Goal: Information Seeking & Learning: Learn about a topic

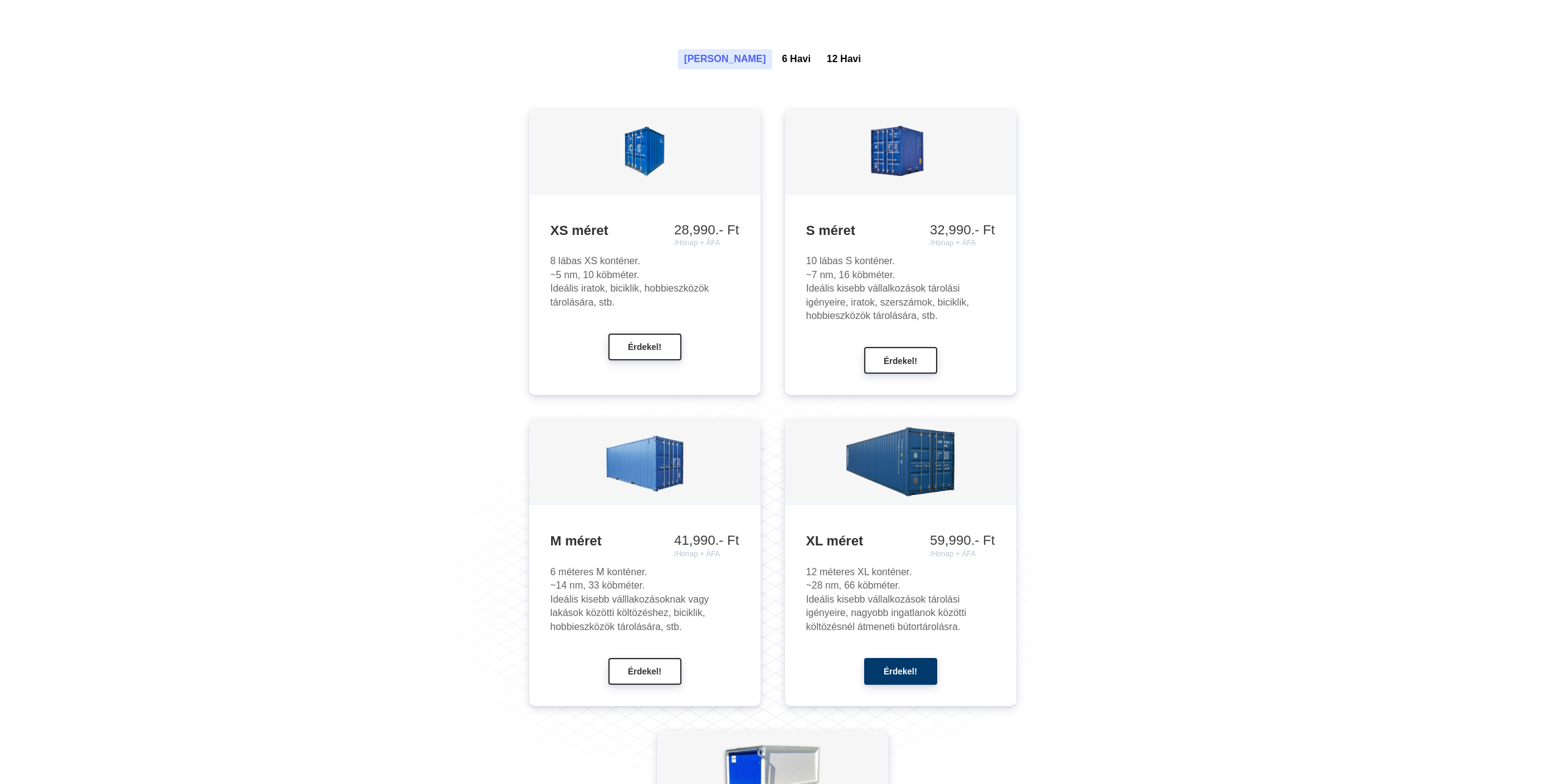
scroll to position [1157, 0]
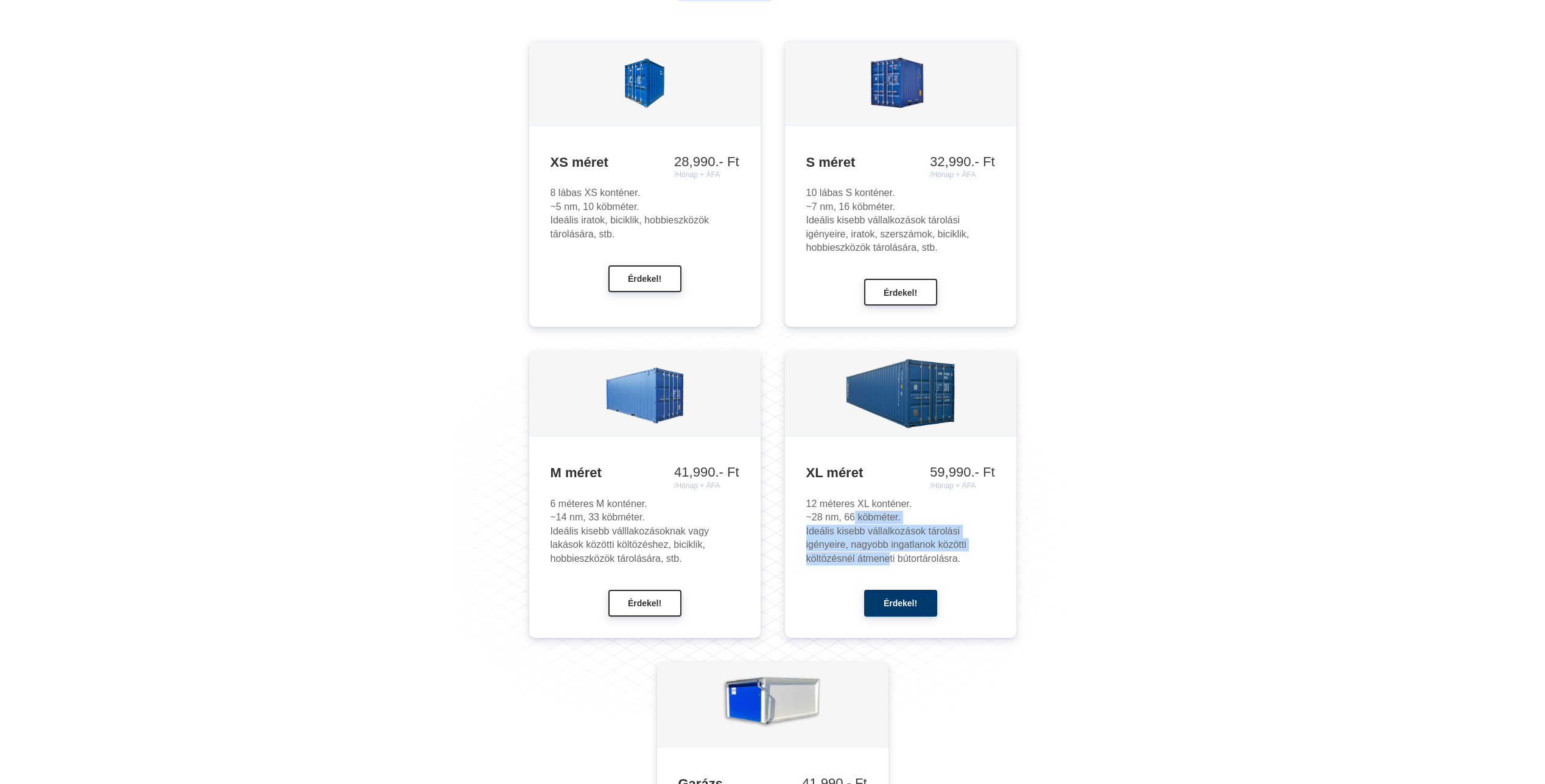
drag, startPoint x: 850, startPoint y: 515, endPoint x: 884, endPoint y: 553, distance: 51.0
click at [884, 553] on div "12 méteres XL konténer. ~28 nm, 66 köbméter. Ideális kisebb vállalkozások tárol…" at bounding box center [901, 531] width 189 height 68
drag, startPoint x: 884, startPoint y: 553, endPoint x: 885, endPoint y: 562, distance: 9.1
click at [885, 562] on div "12 méteres XL konténer. ~28 nm, 66 köbméter. Ideális kisebb vállalkozások tárol…" at bounding box center [901, 531] width 189 height 68
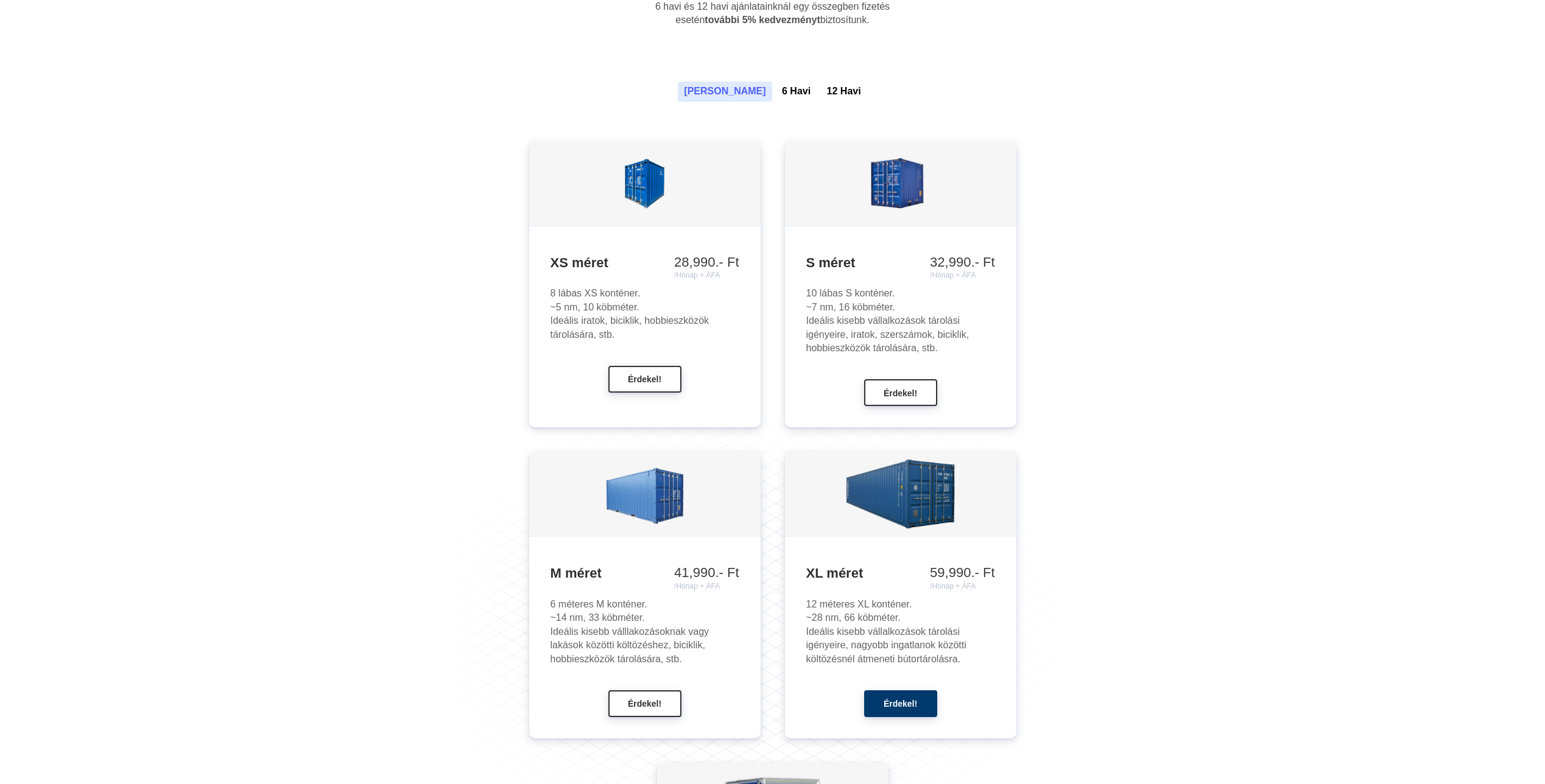
scroll to position [1035, 0]
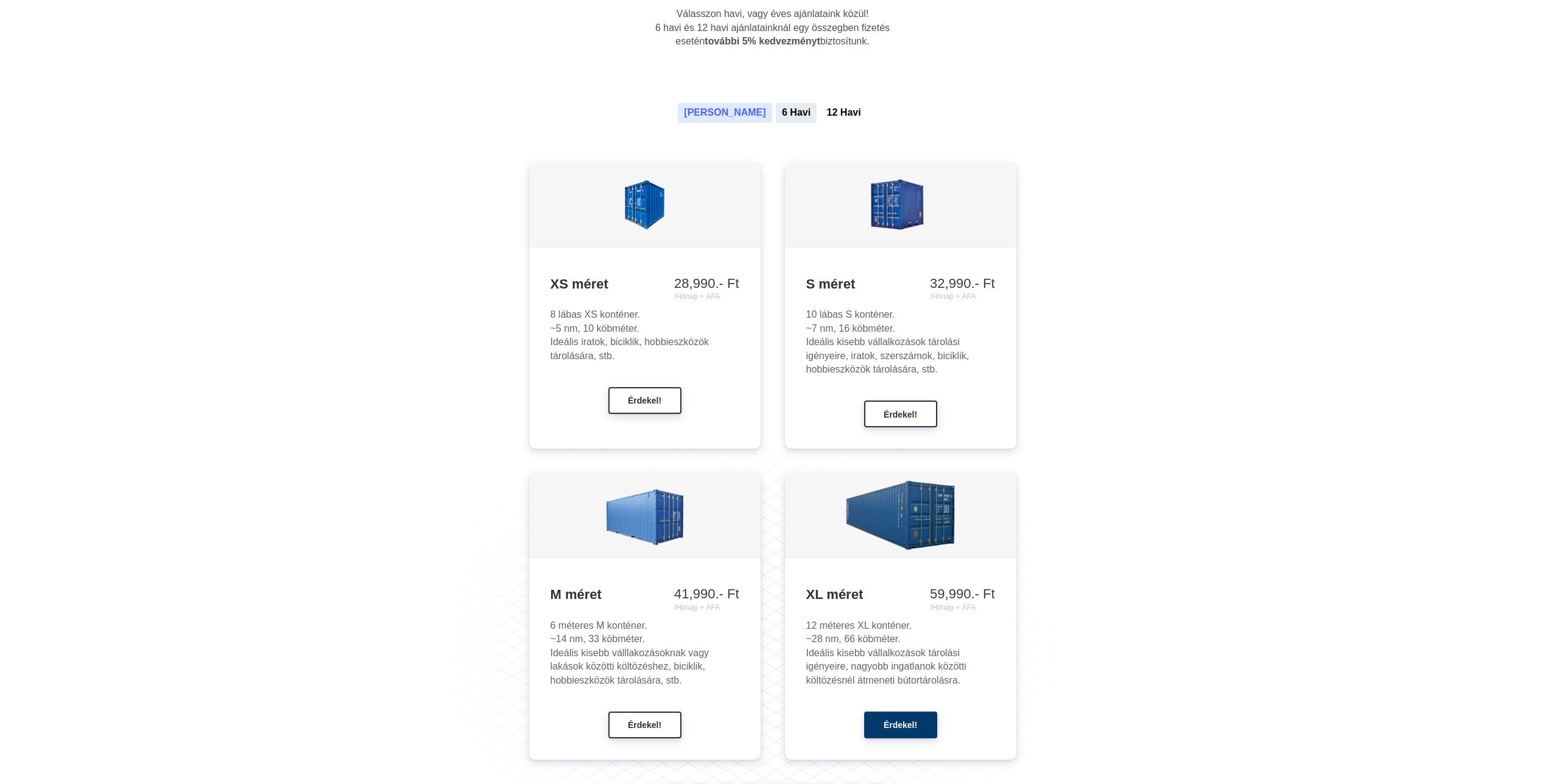
click at [776, 109] on button "6 Havi" at bounding box center [796, 112] width 41 height 19
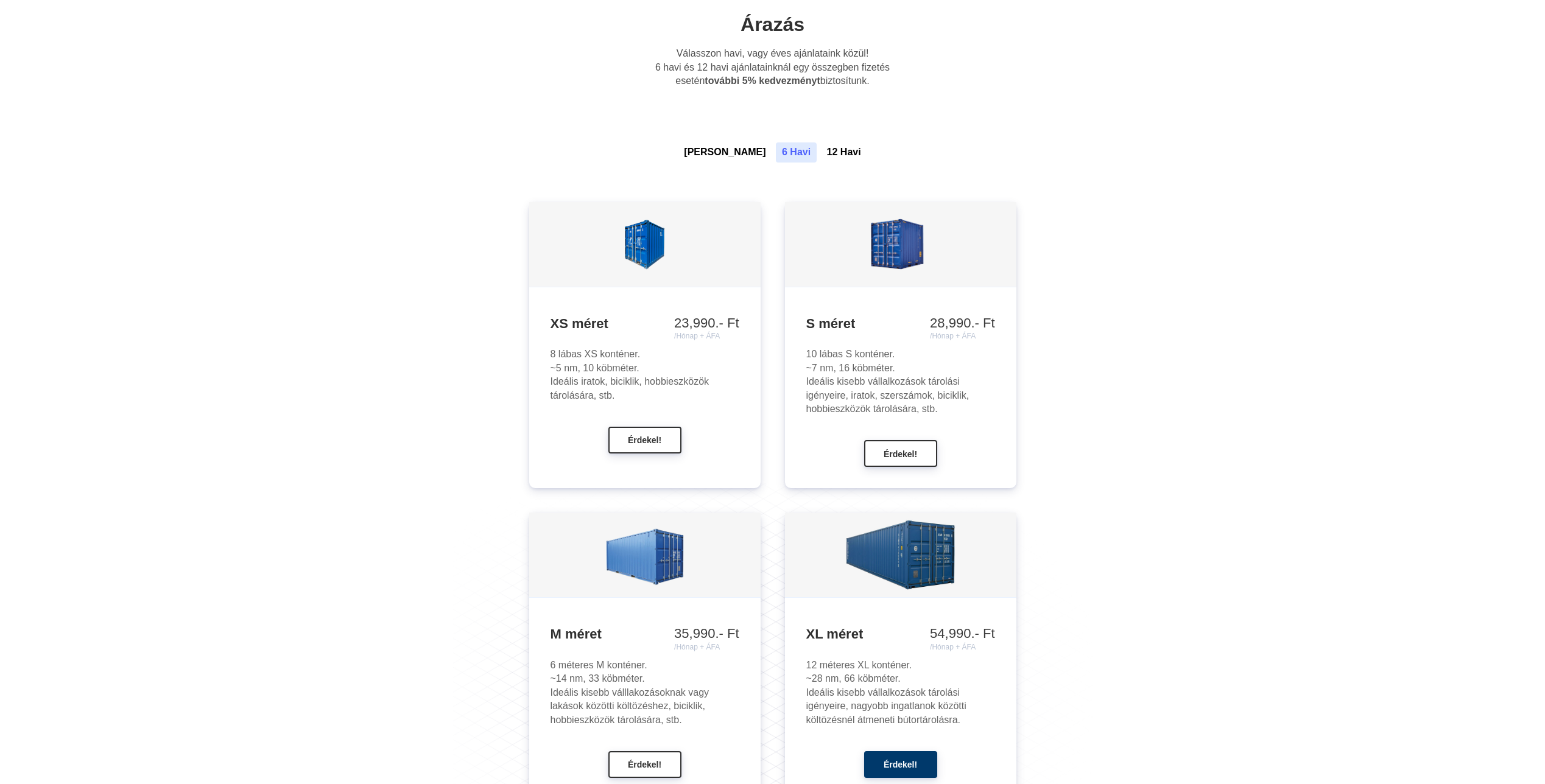
scroll to position [974, 0]
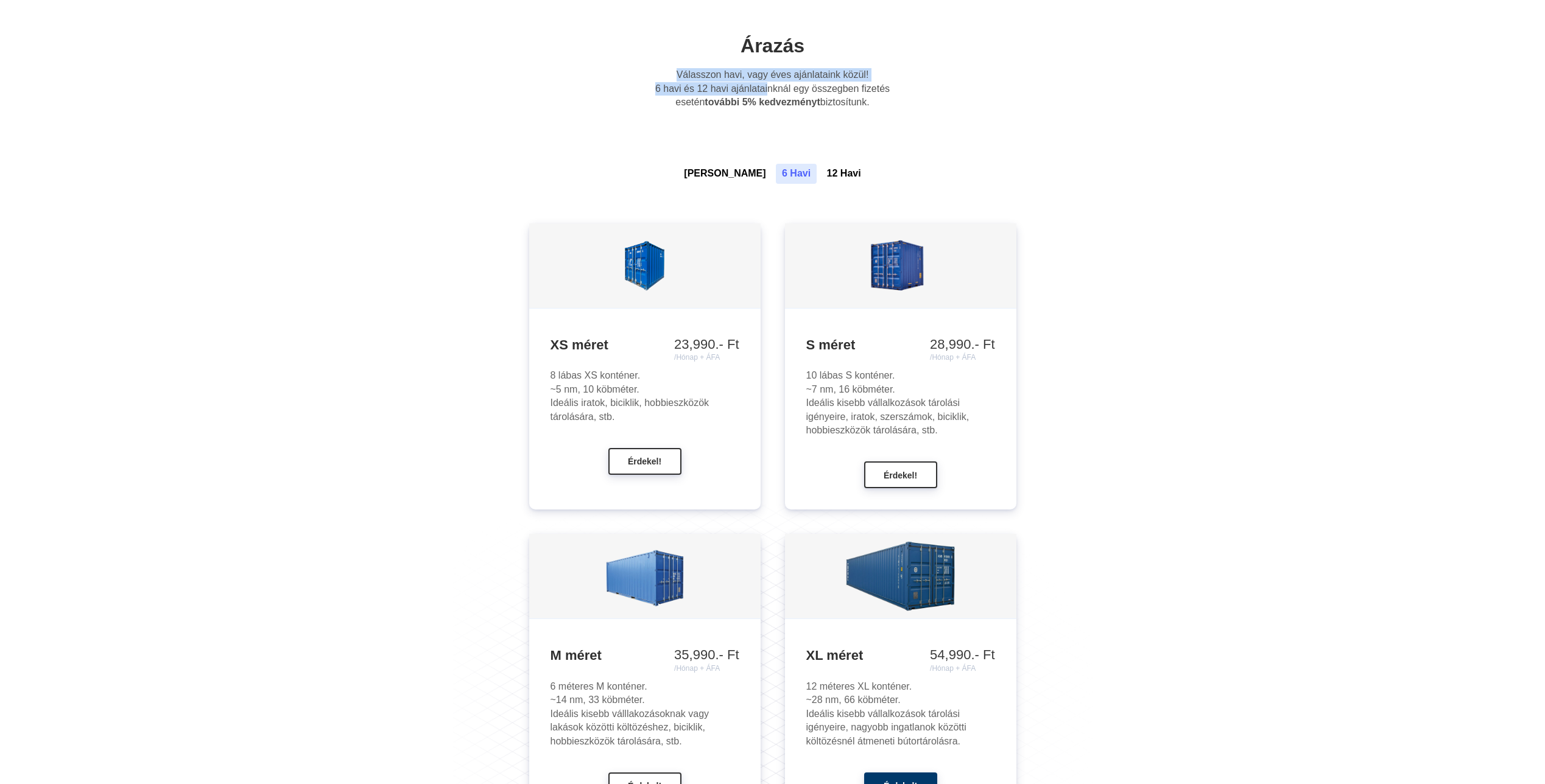
drag, startPoint x: 678, startPoint y: 75, endPoint x: 766, endPoint y: 94, distance: 90.0
click at [766, 94] on p "Válasszon havi, vagy éves ajánlataink közül! 6 havi és 12 havi ajánlatainknál e…" at bounding box center [773, 88] width 253 height 41
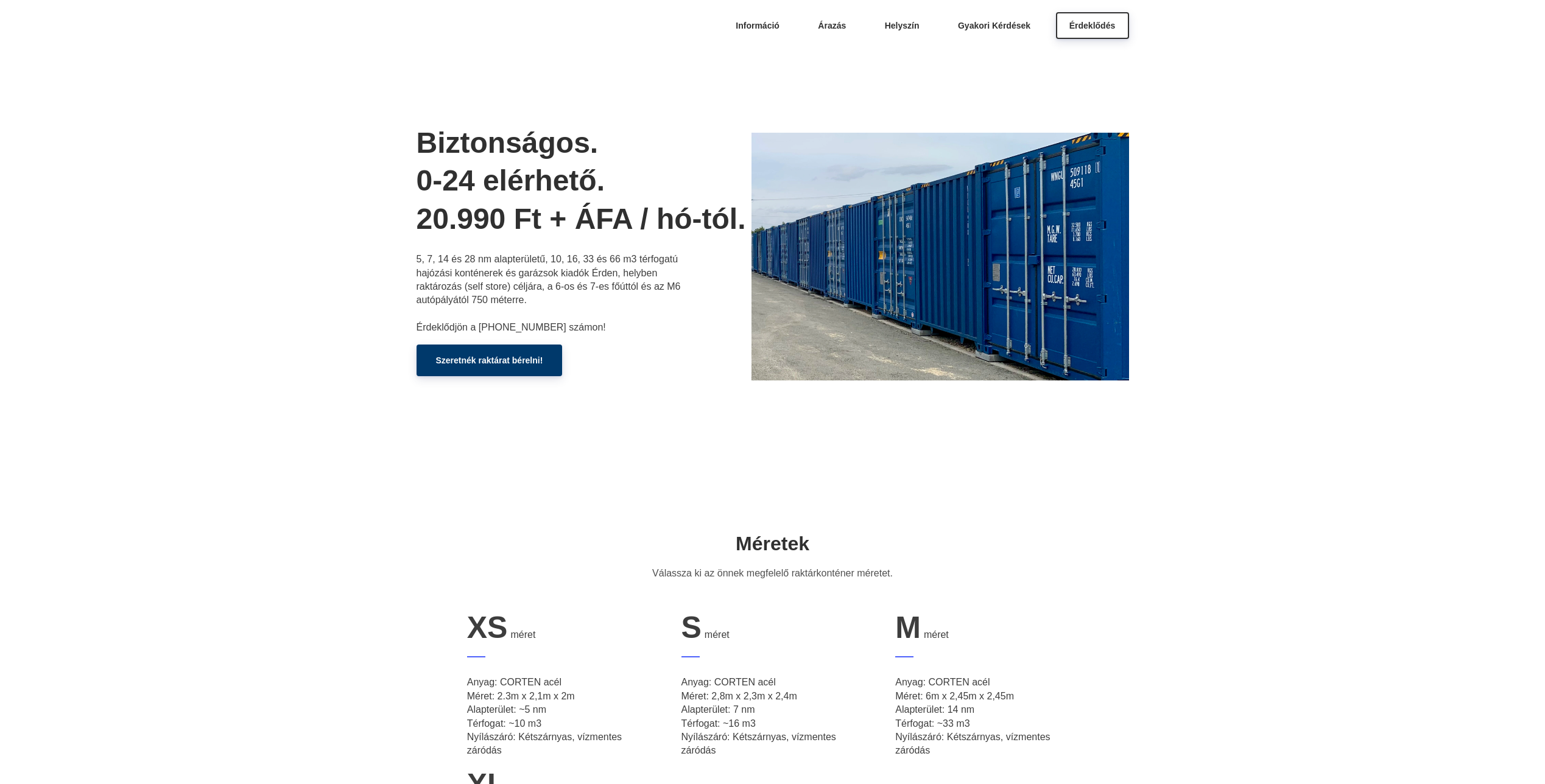
scroll to position [0, 0]
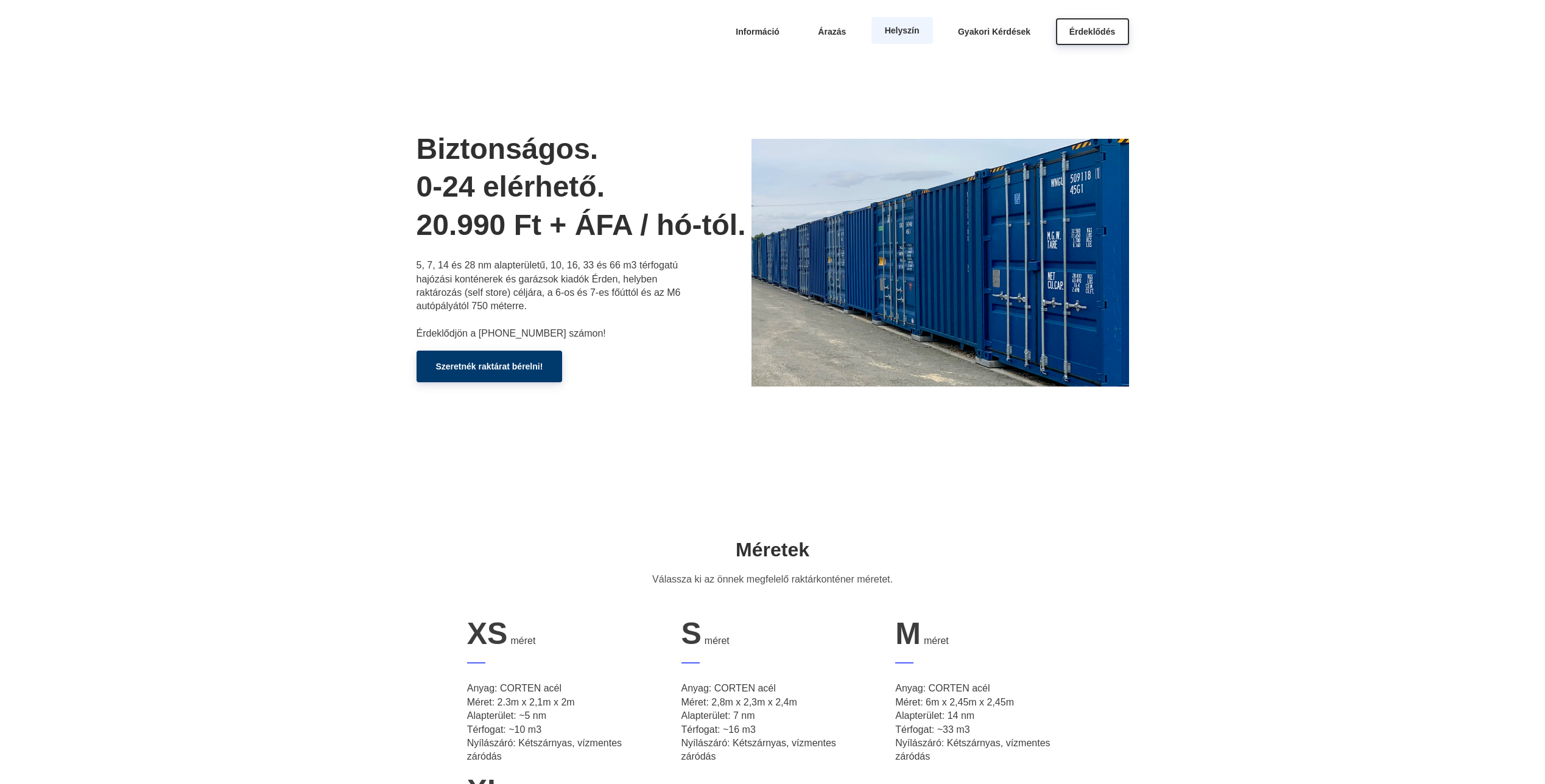
click at [908, 31] on span "Helyszín" at bounding box center [902, 31] width 35 height 10
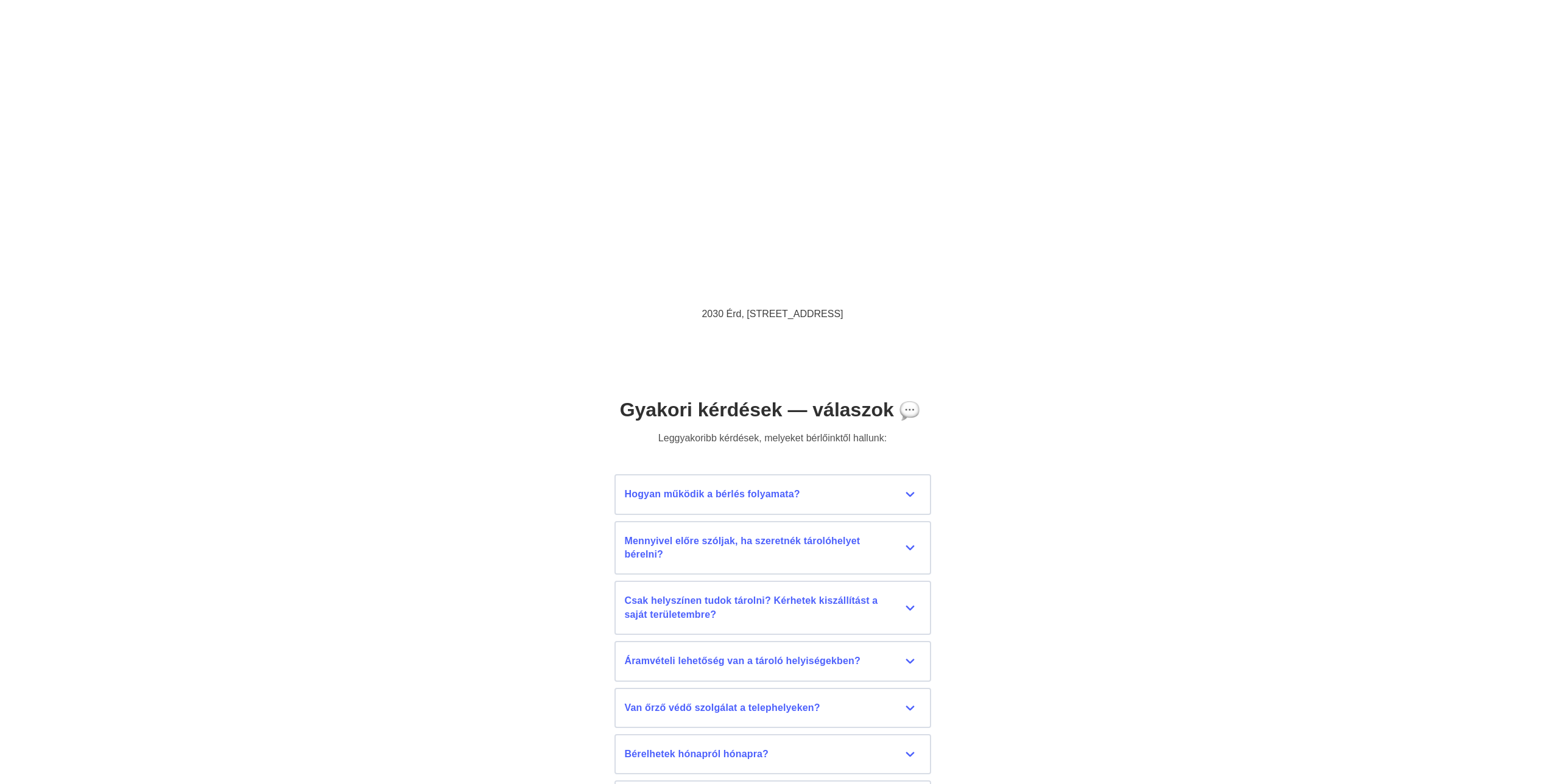
scroll to position [4972, 0]
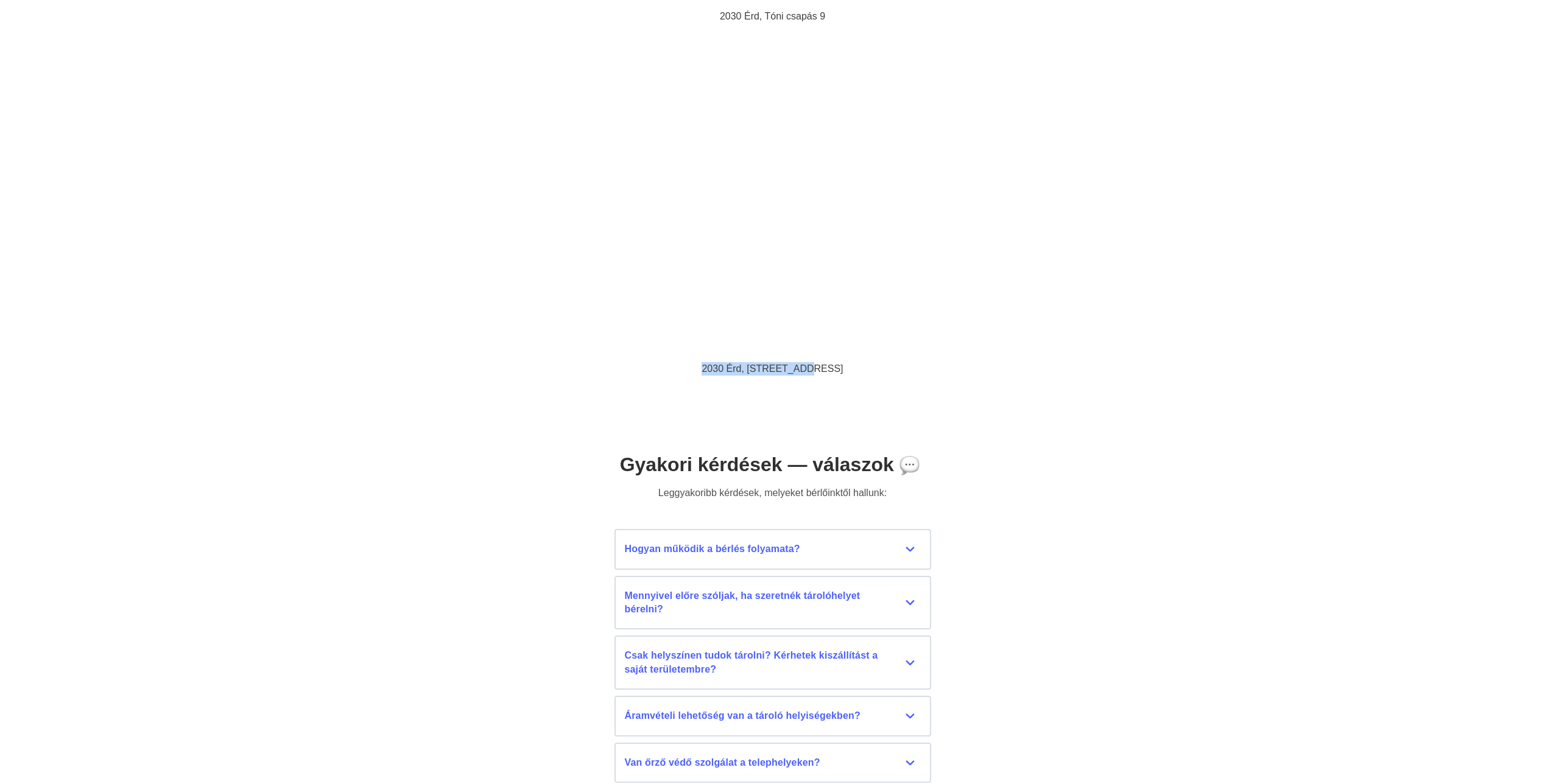
drag, startPoint x: 725, startPoint y: 363, endPoint x: 829, endPoint y: 368, distance: 104.1
click at [829, 368] on p "2030 Érd, [STREET_ADDRESS]" at bounding box center [772, 368] width 639 height 14
drag, startPoint x: 829, startPoint y: 368, endPoint x: 857, endPoint y: 373, distance: 28.4
click at [832, 368] on p "2030 Érd, [STREET_ADDRESS]" at bounding box center [772, 368] width 639 height 14
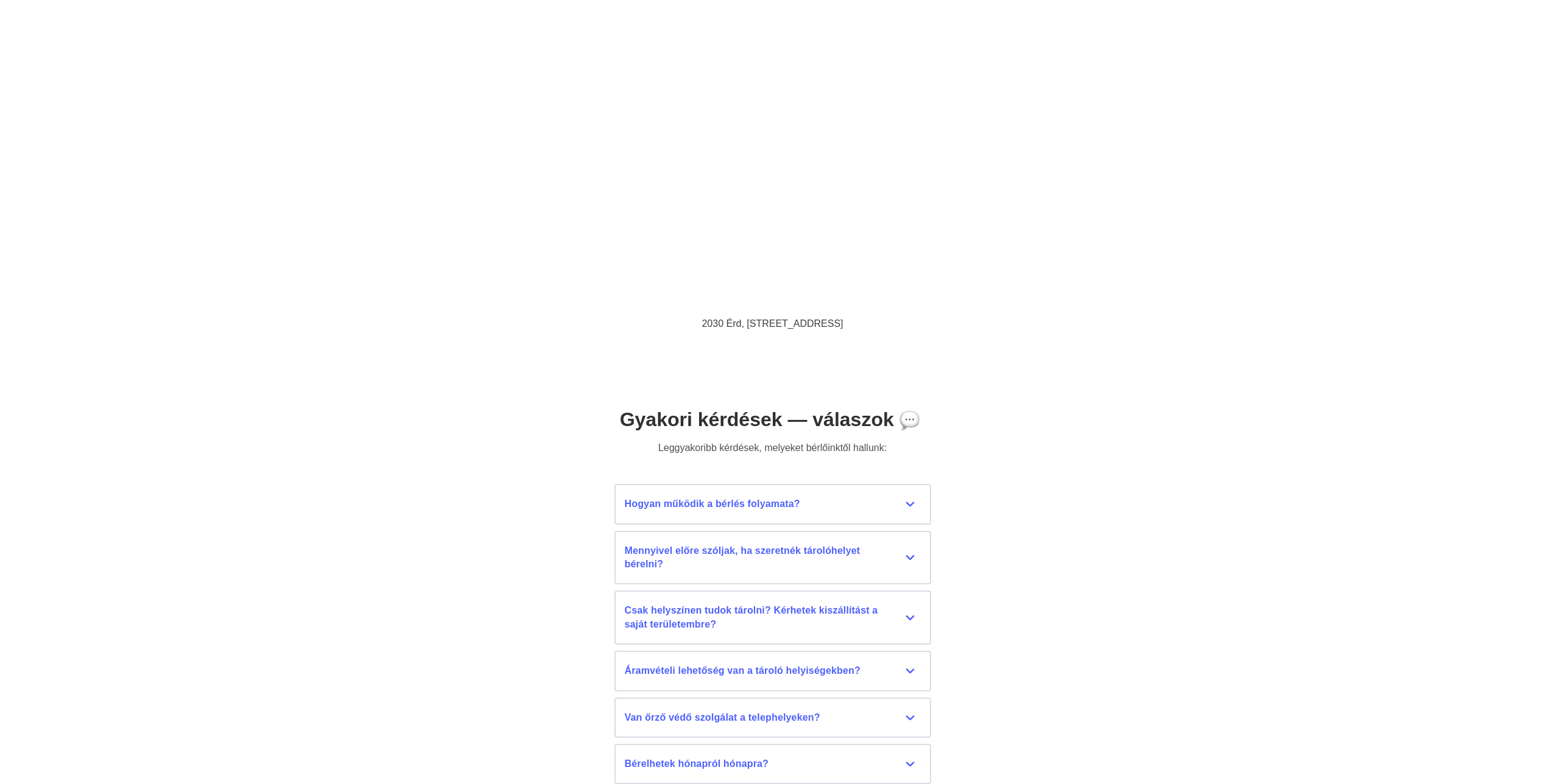
scroll to position [5093, 0]
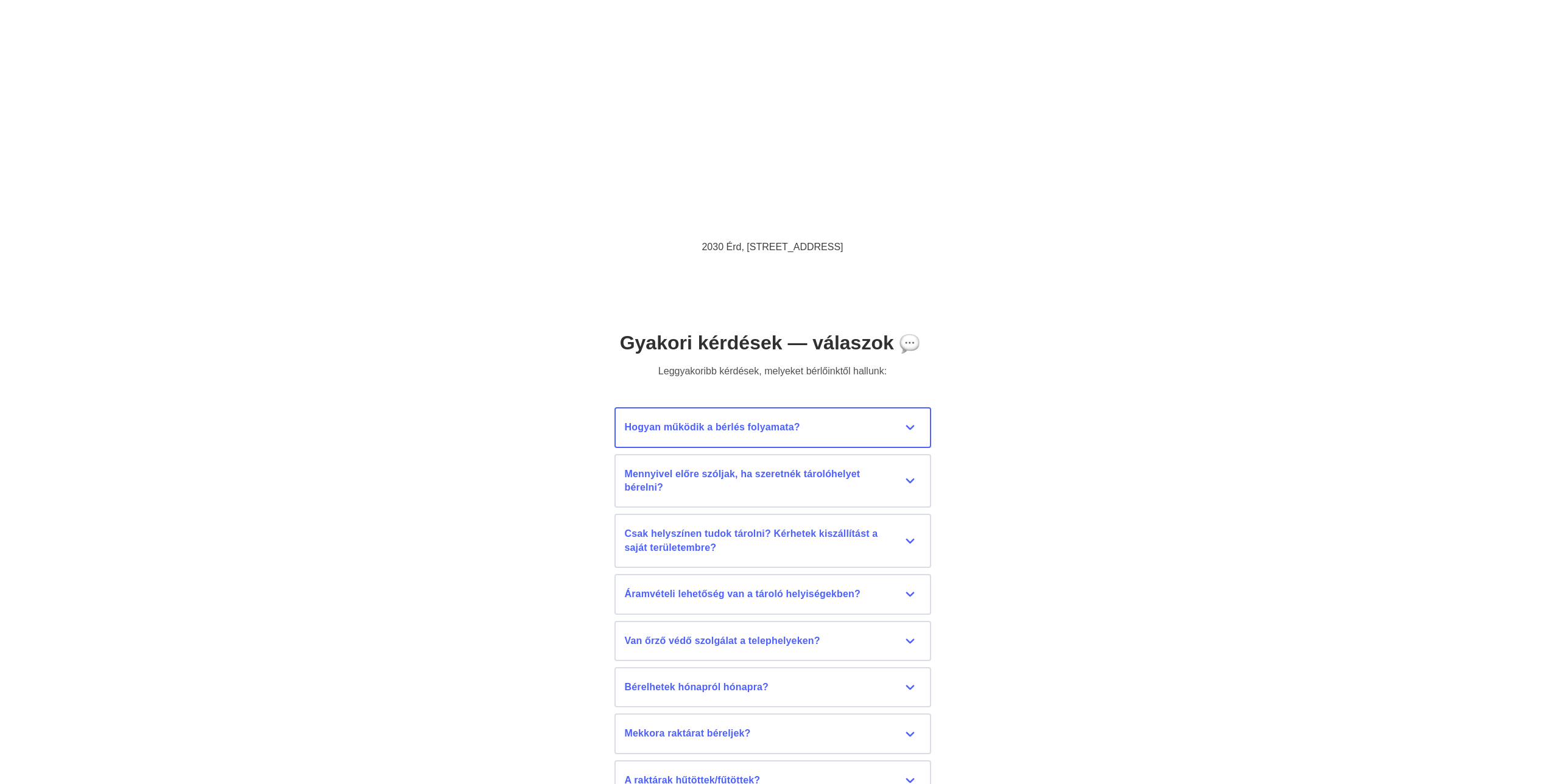
click at [902, 425] on div "Hogyan működik a bérlés folyamata?" at bounding box center [773, 427] width 296 height 14
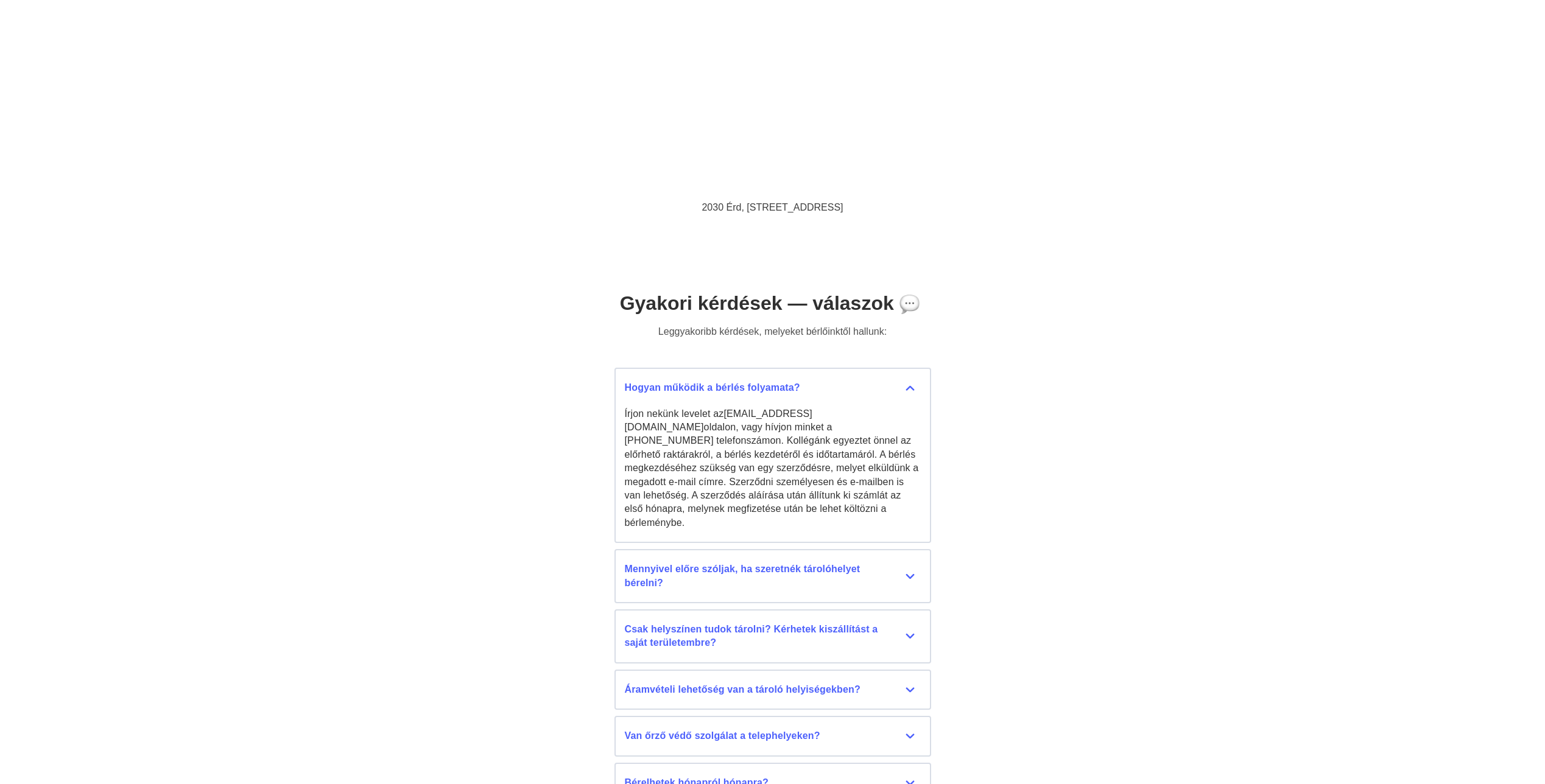
scroll to position [5154, 0]
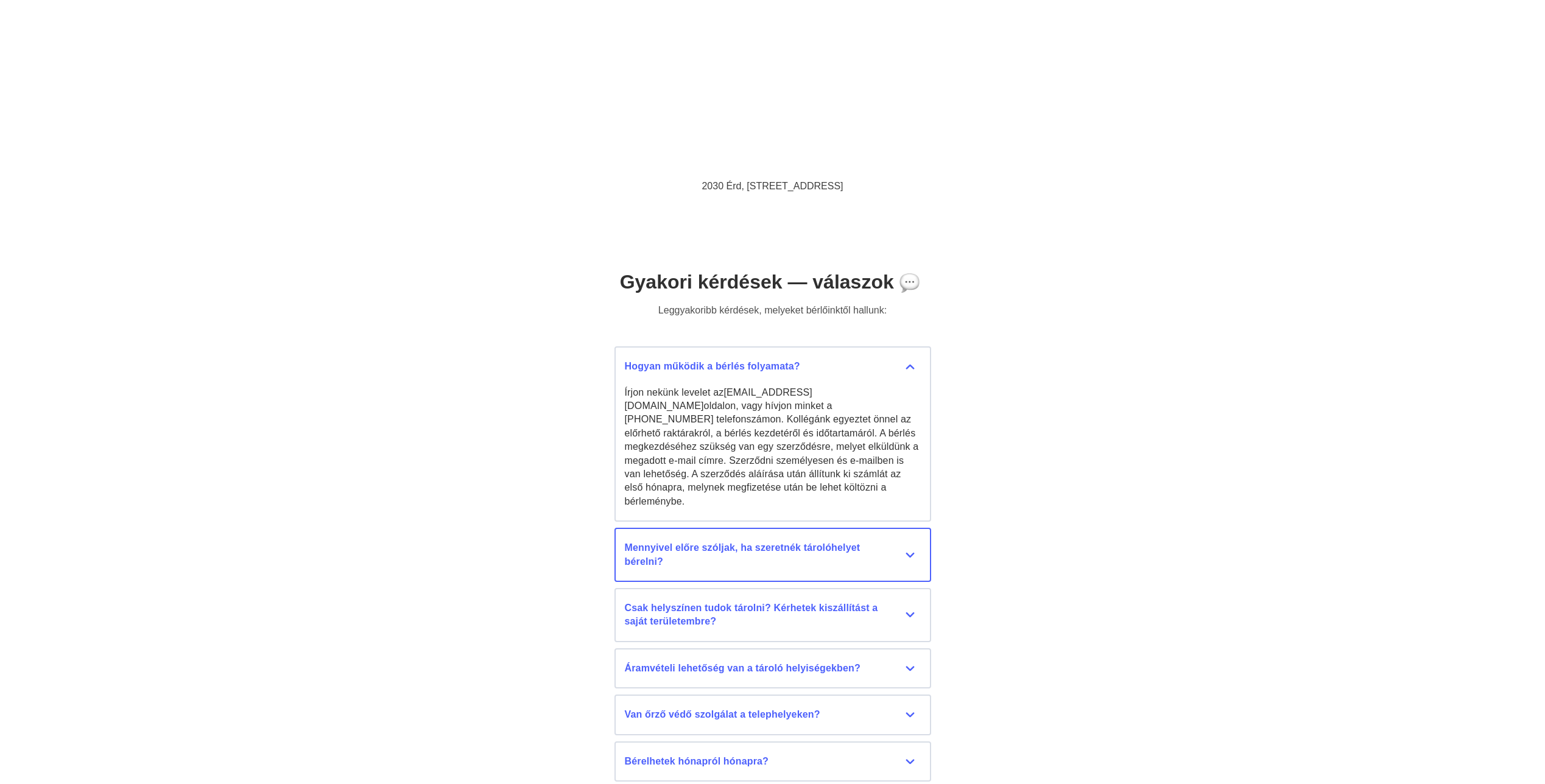
click at [909, 556] on button "Mennyivel előre szóljak, ha szeretnék tárolóhelyet bérelni? Minél előbb szóljon…" at bounding box center [773, 555] width 316 height 54
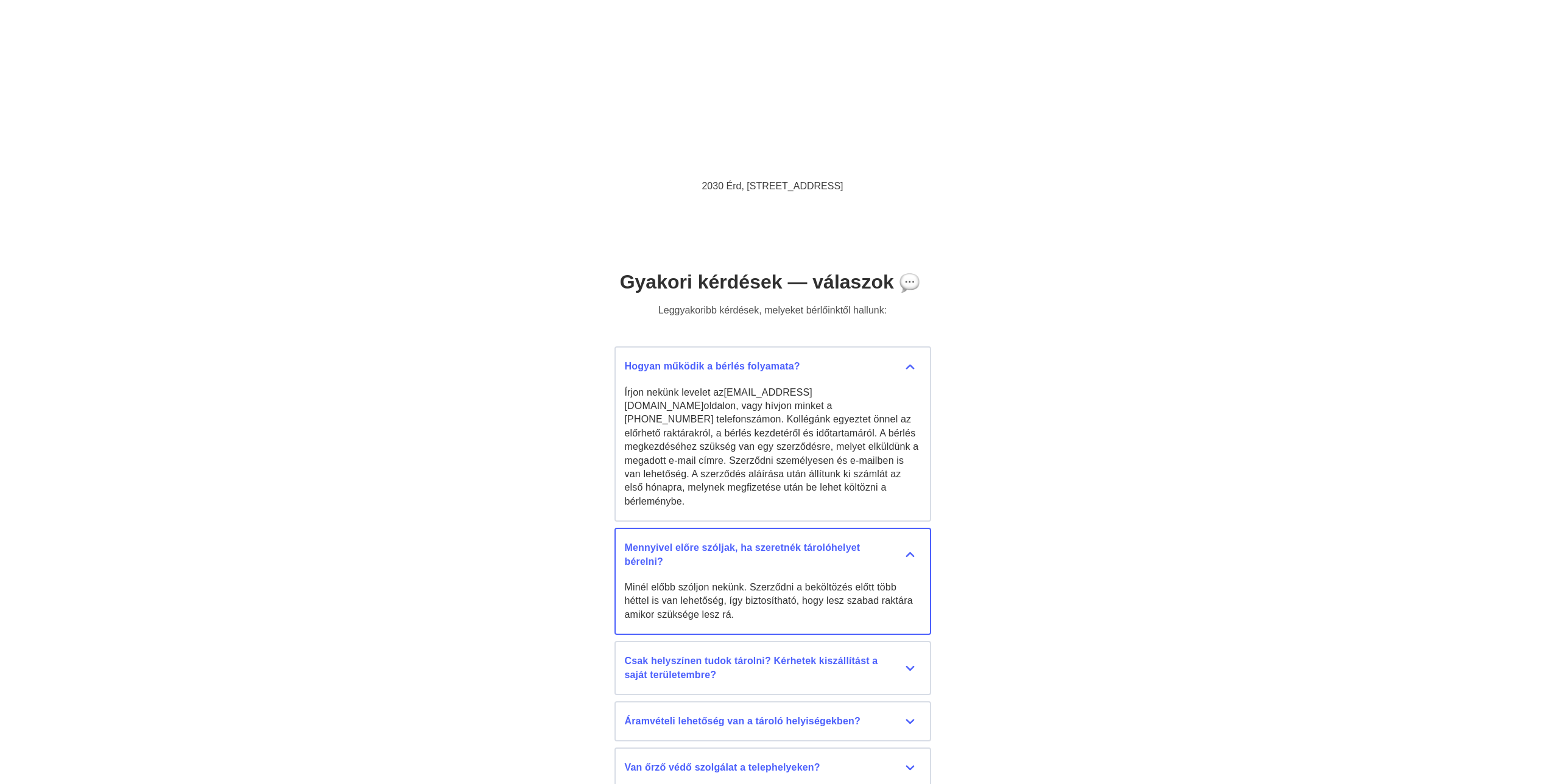
drag, startPoint x: 643, startPoint y: 578, endPoint x: 725, endPoint y: 596, distance: 84.0
click at [725, 596] on div "Minél előbb szóljon nekünk. Szerződni a beköltözés előtt több héttel is van leh…" at bounding box center [773, 601] width 296 height 41
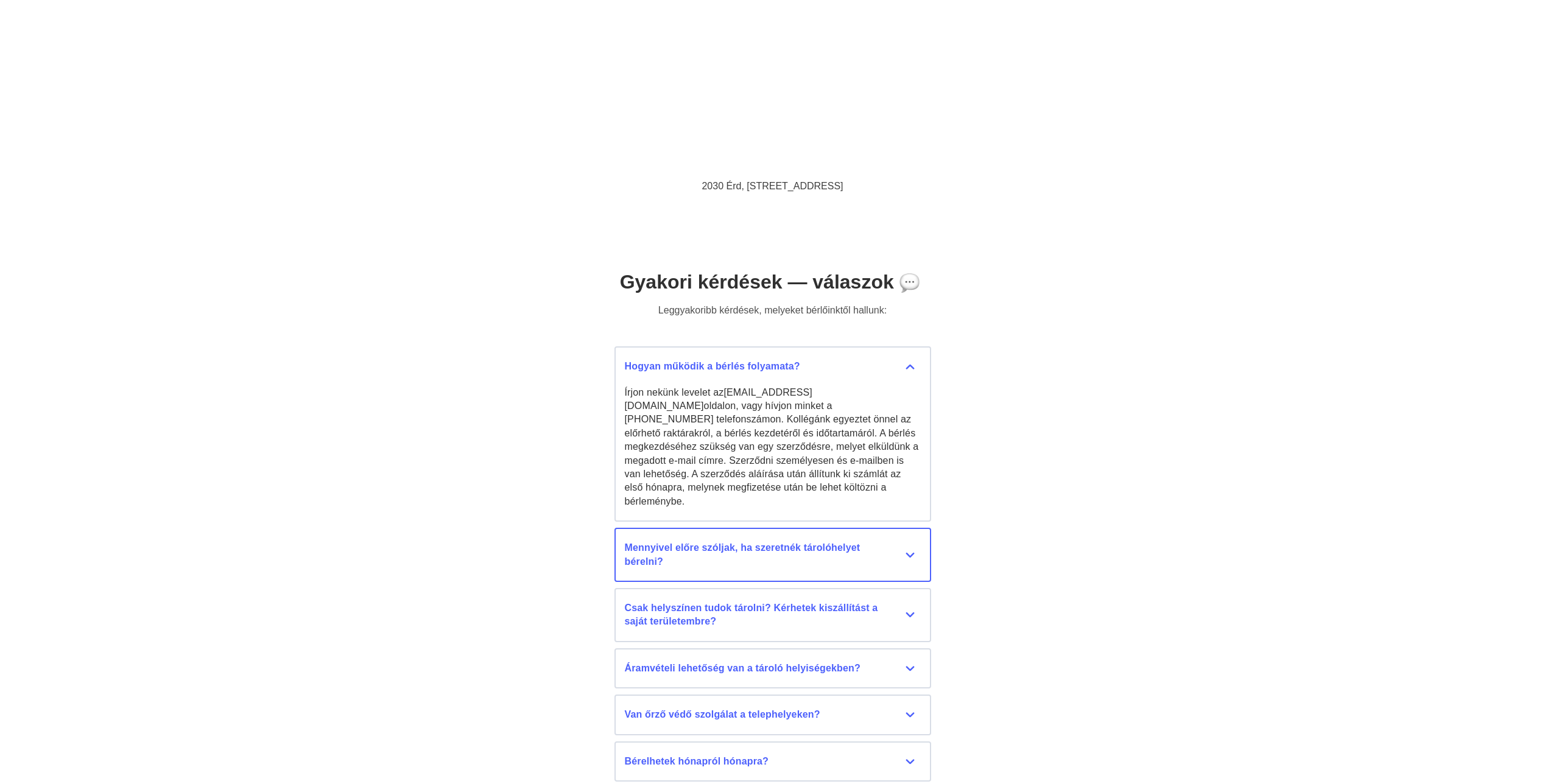
click at [912, 545] on div "Mennyivel előre szóljak, ha szeretnék tárolóhelyet bérelni?" at bounding box center [773, 554] width 296 height 27
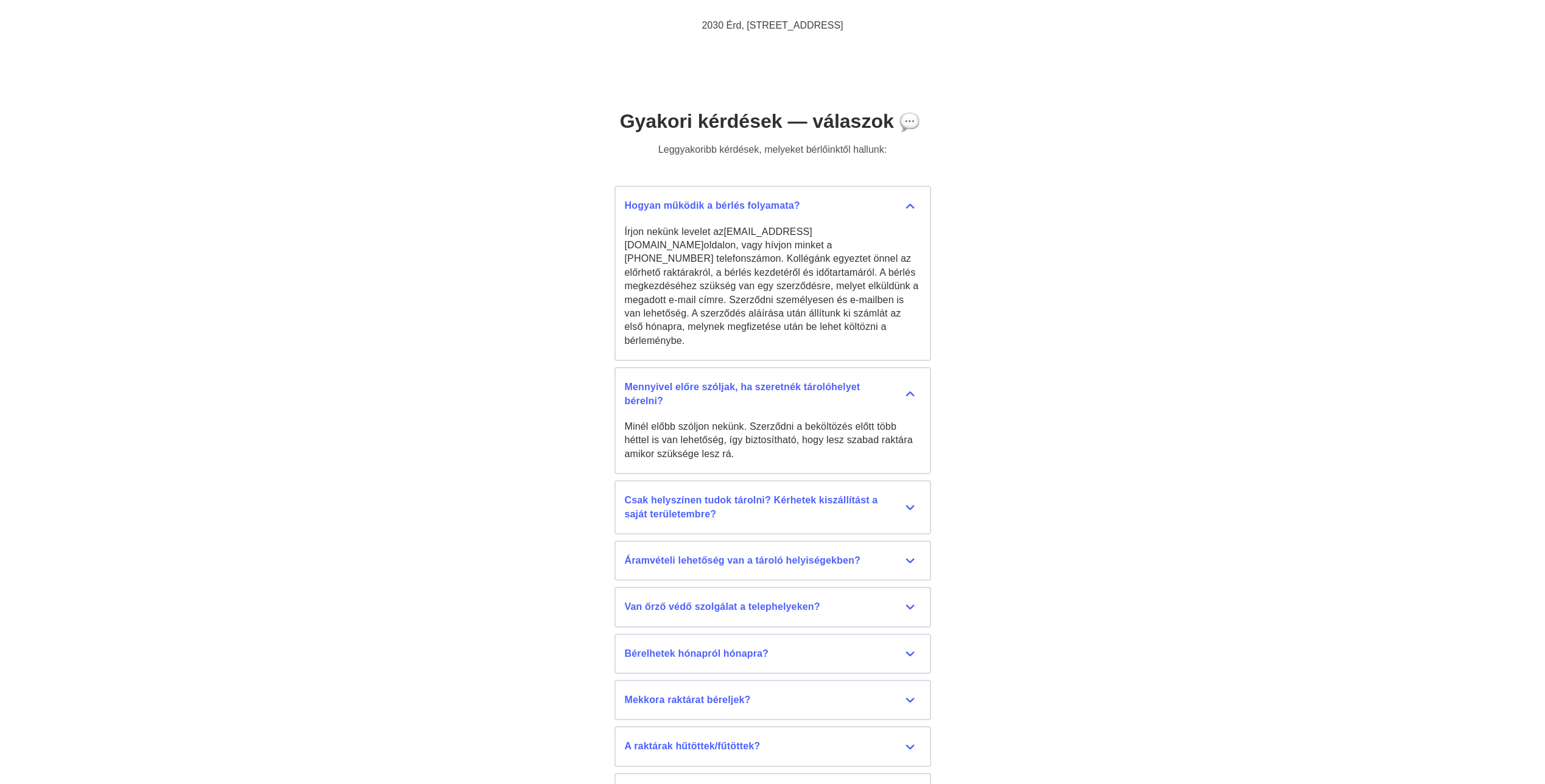
scroll to position [5337, 0]
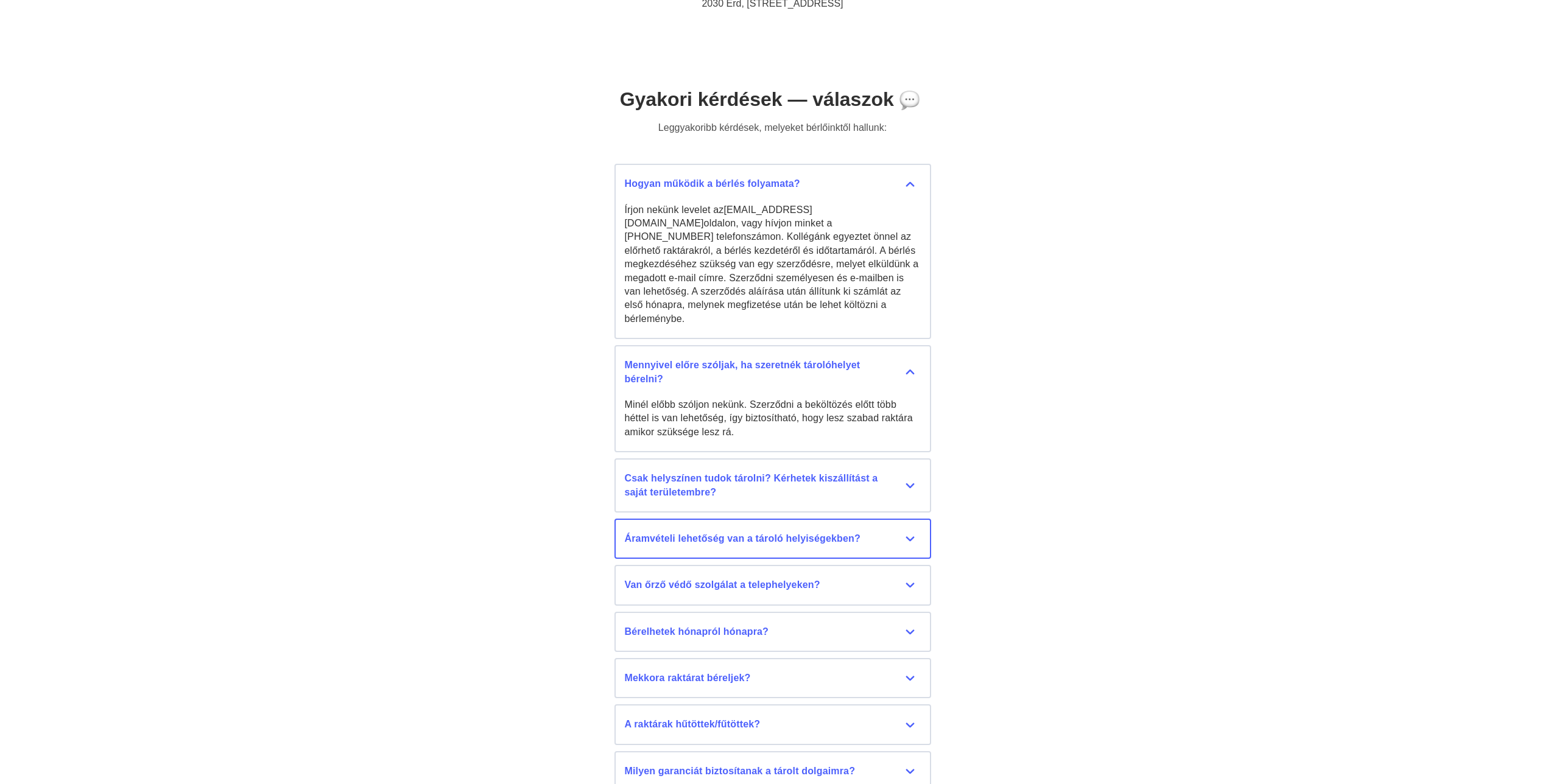
click at [915, 532] on div "Áramvételi lehetőség van a tároló helyiségekben?" at bounding box center [773, 539] width 296 height 14
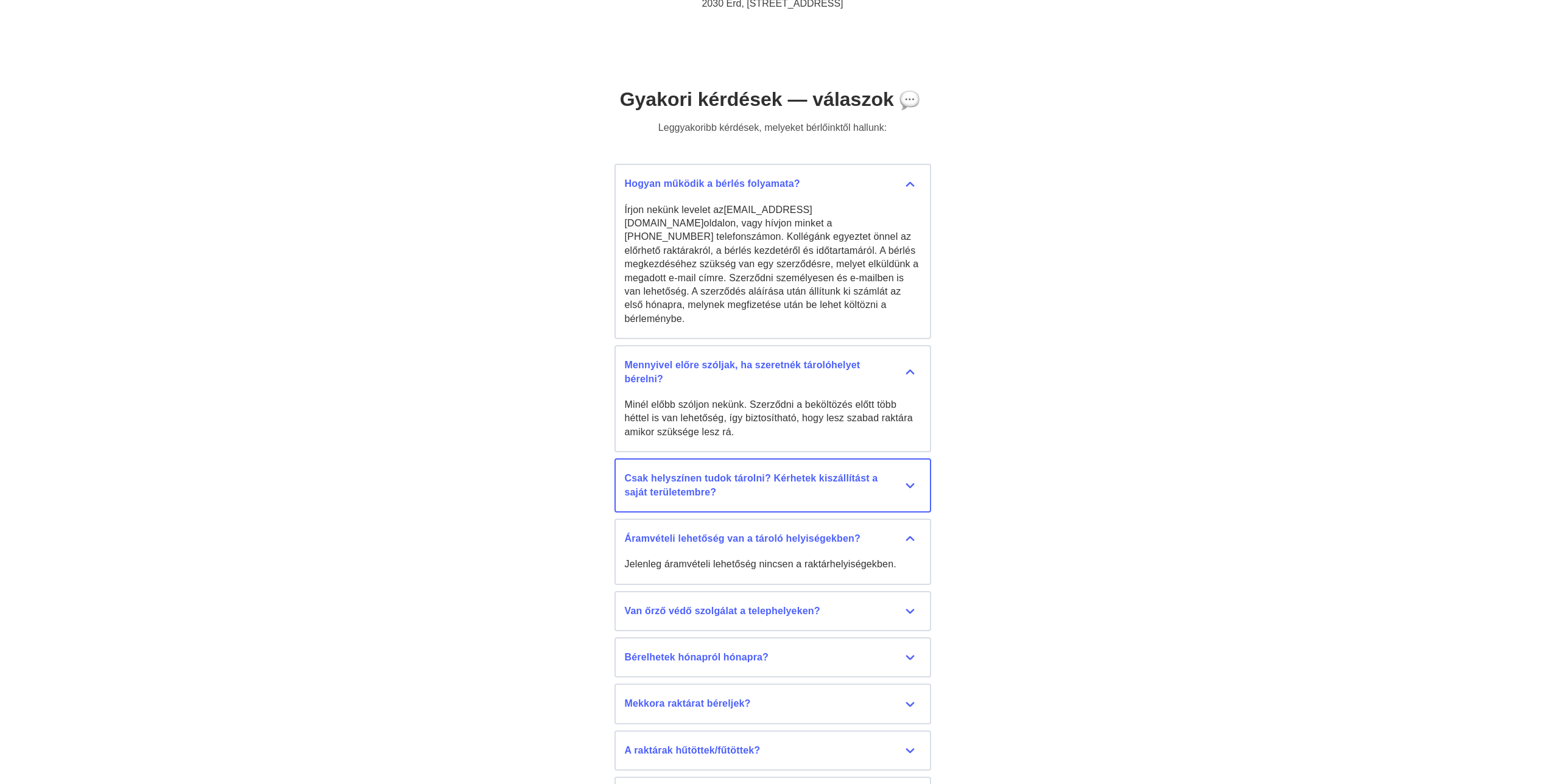
click at [896, 484] on div "Csak helyszínen tudok tárolni? Kérhetek kiszállítást a saját területembre?" at bounding box center [773, 485] width 296 height 27
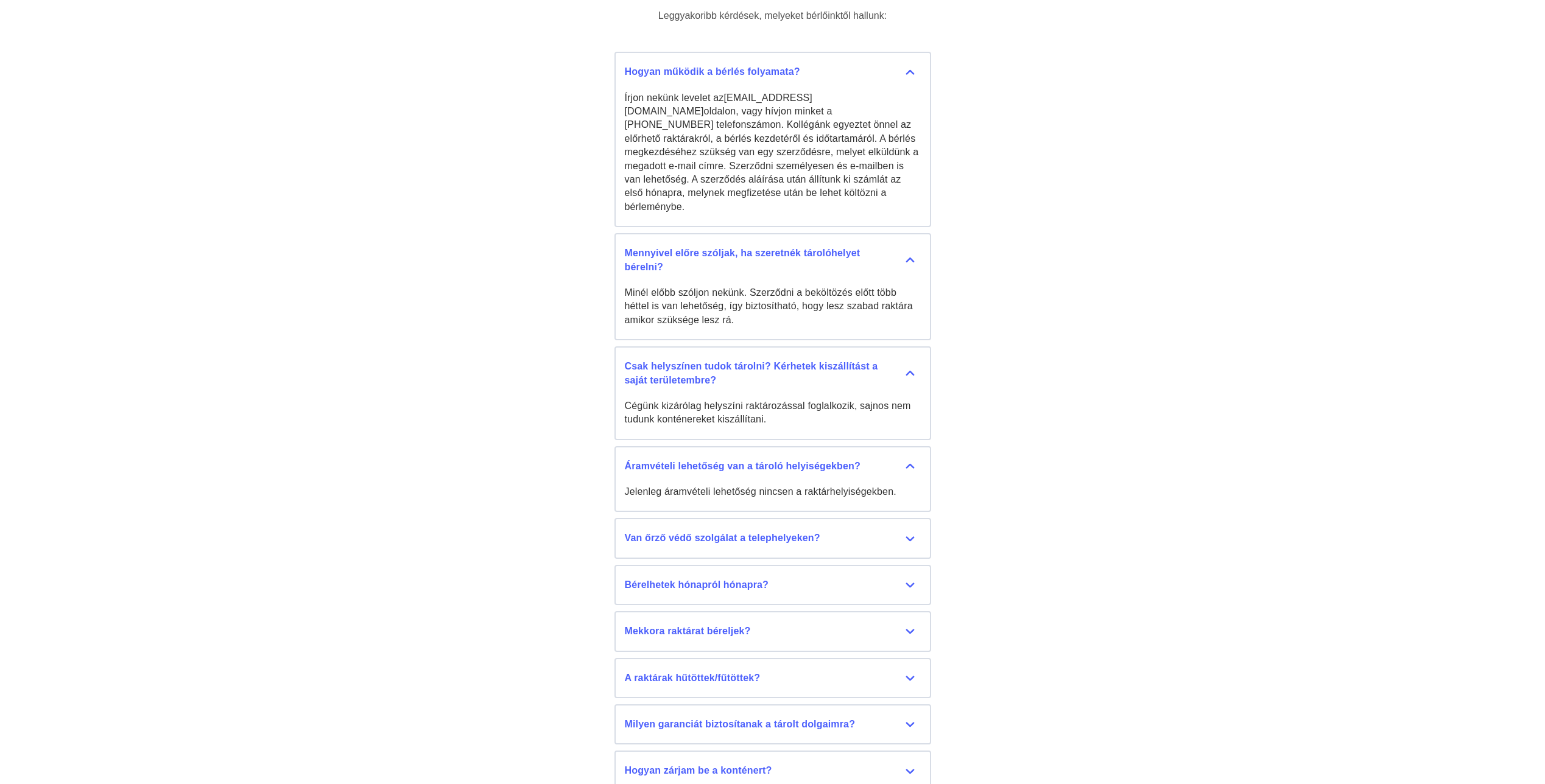
scroll to position [5459, 0]
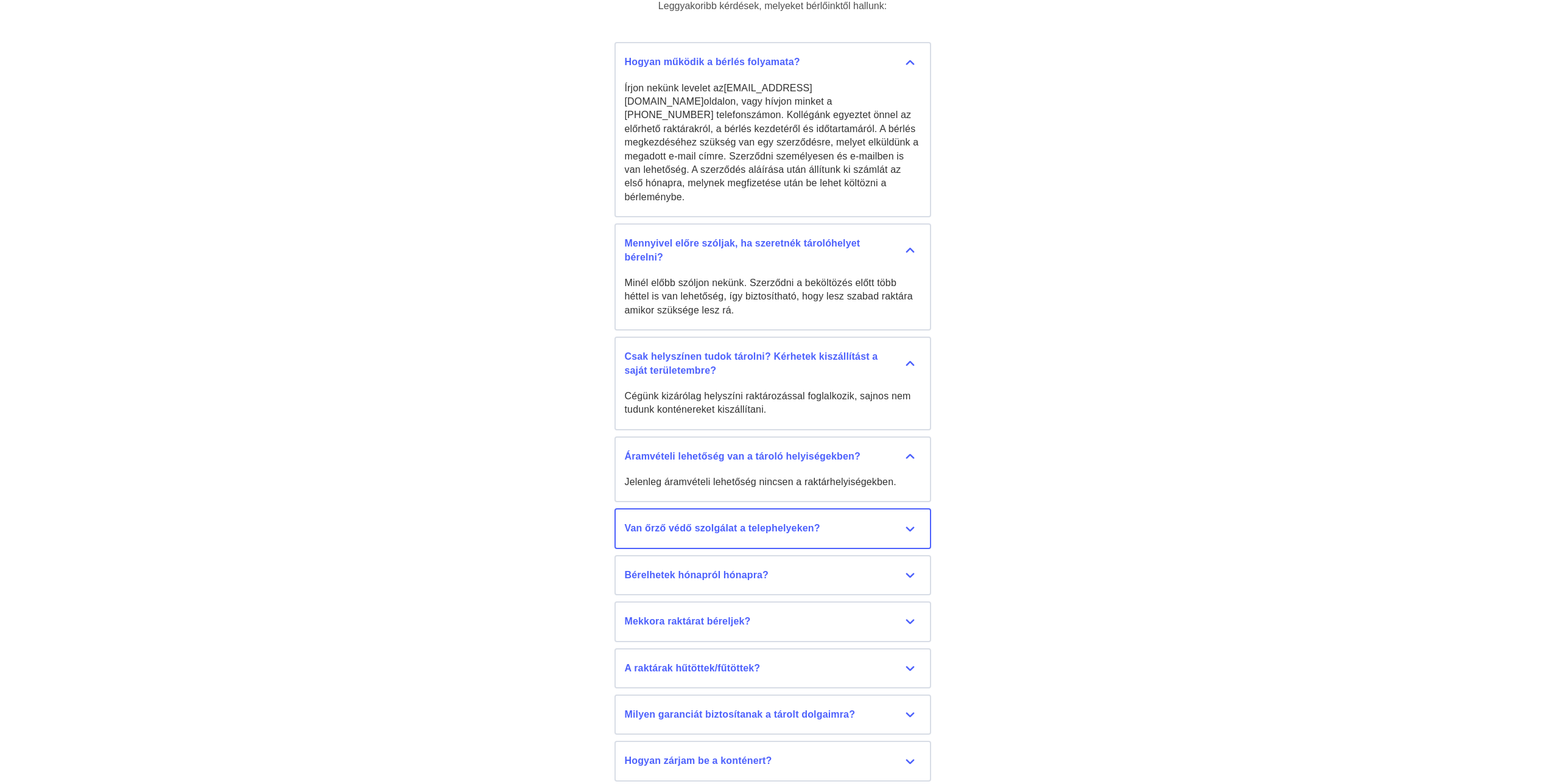
click at [895, 523] on button "Van őrző védő szolgálat a telephelyeken? Személyes őrző-védő szolgálat nincs, v…" at bounding box center [773, 529] width 316 height 40
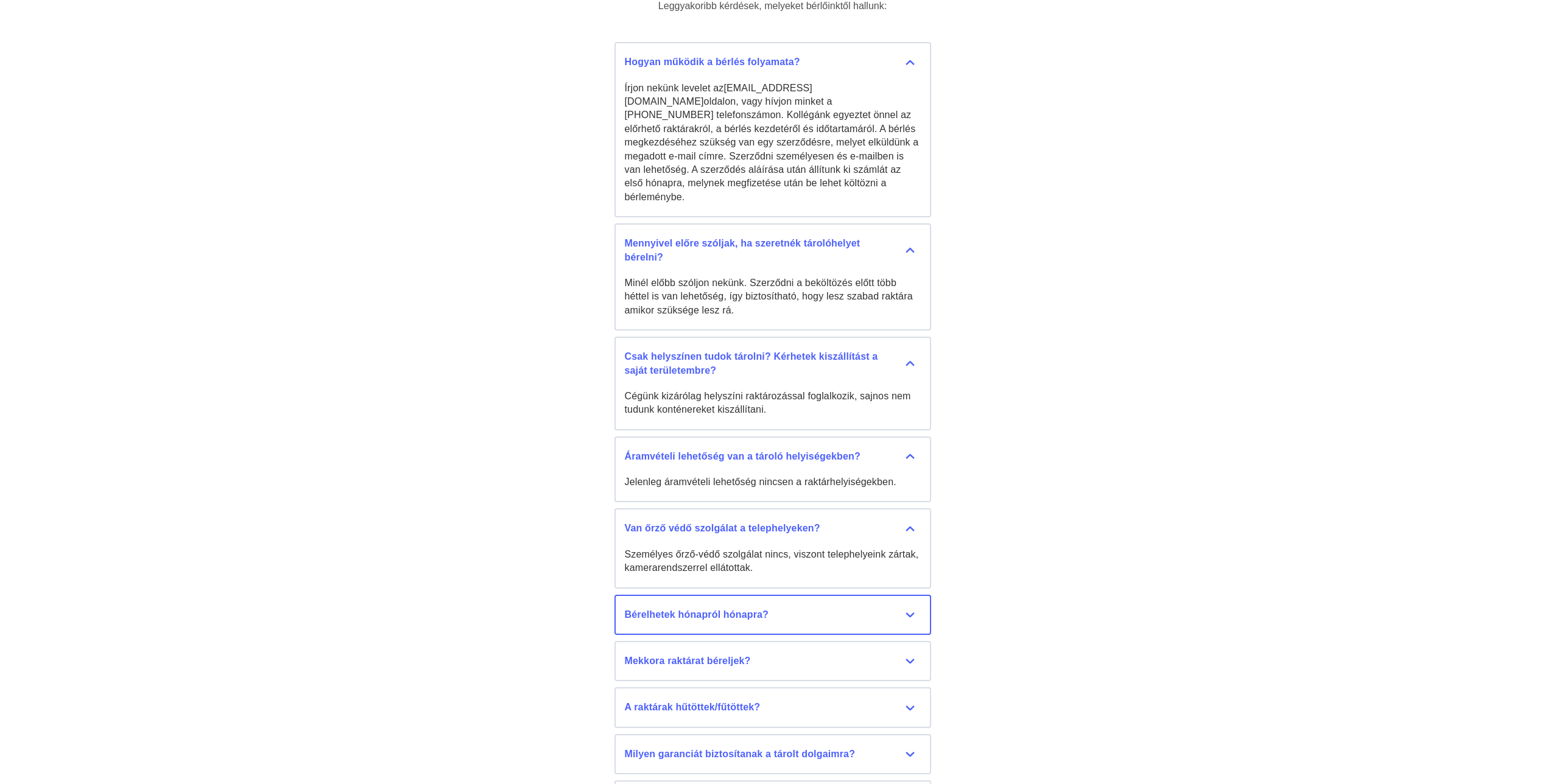
click at [897, 594] on button "Bérelhetek hónapról hónapra? Igen, van lehetőség határozatlan időre is szerződn…" at bounding box center [773, 614] width 316 height 40
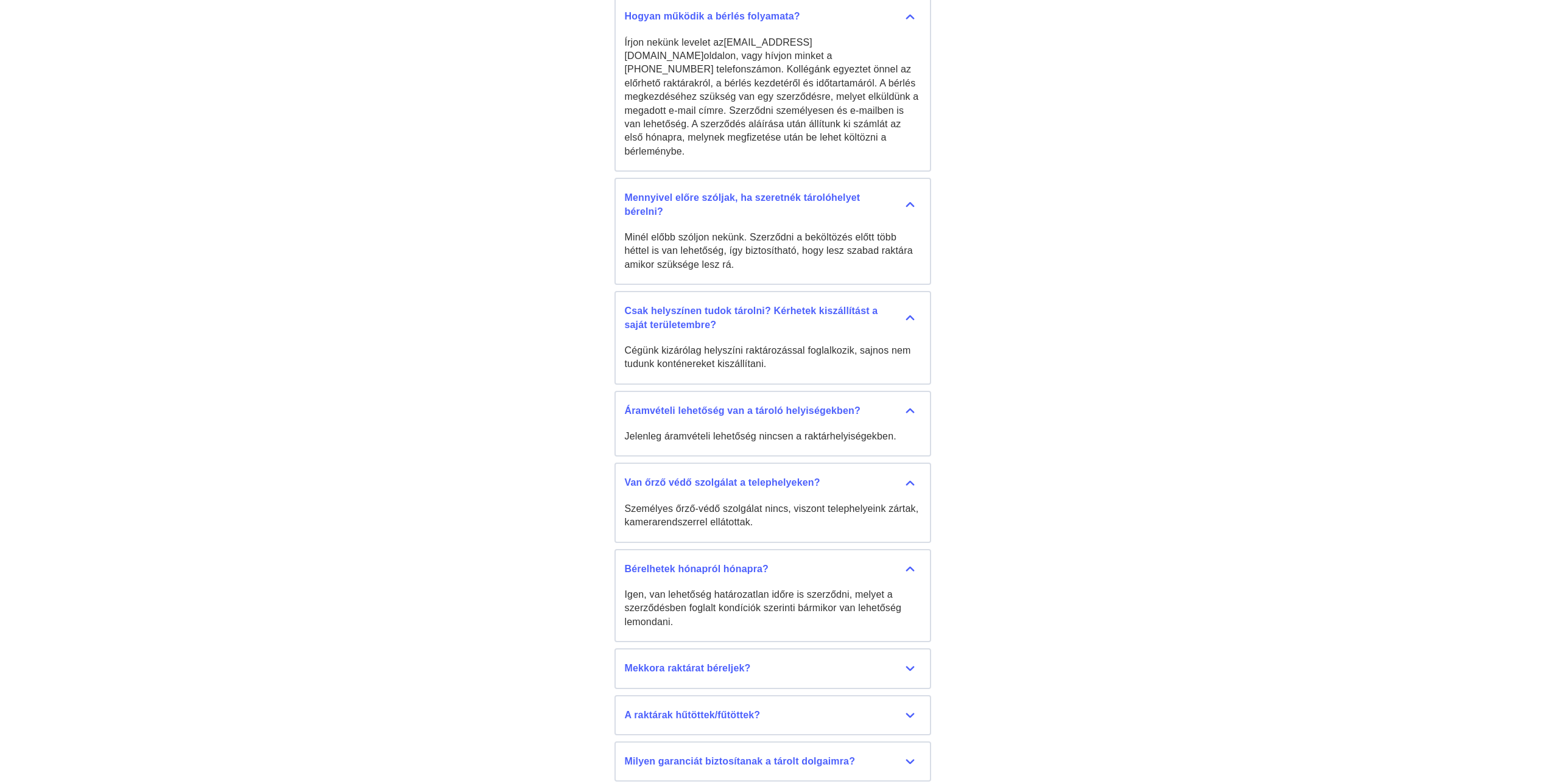
scroll to position [5580, 0]
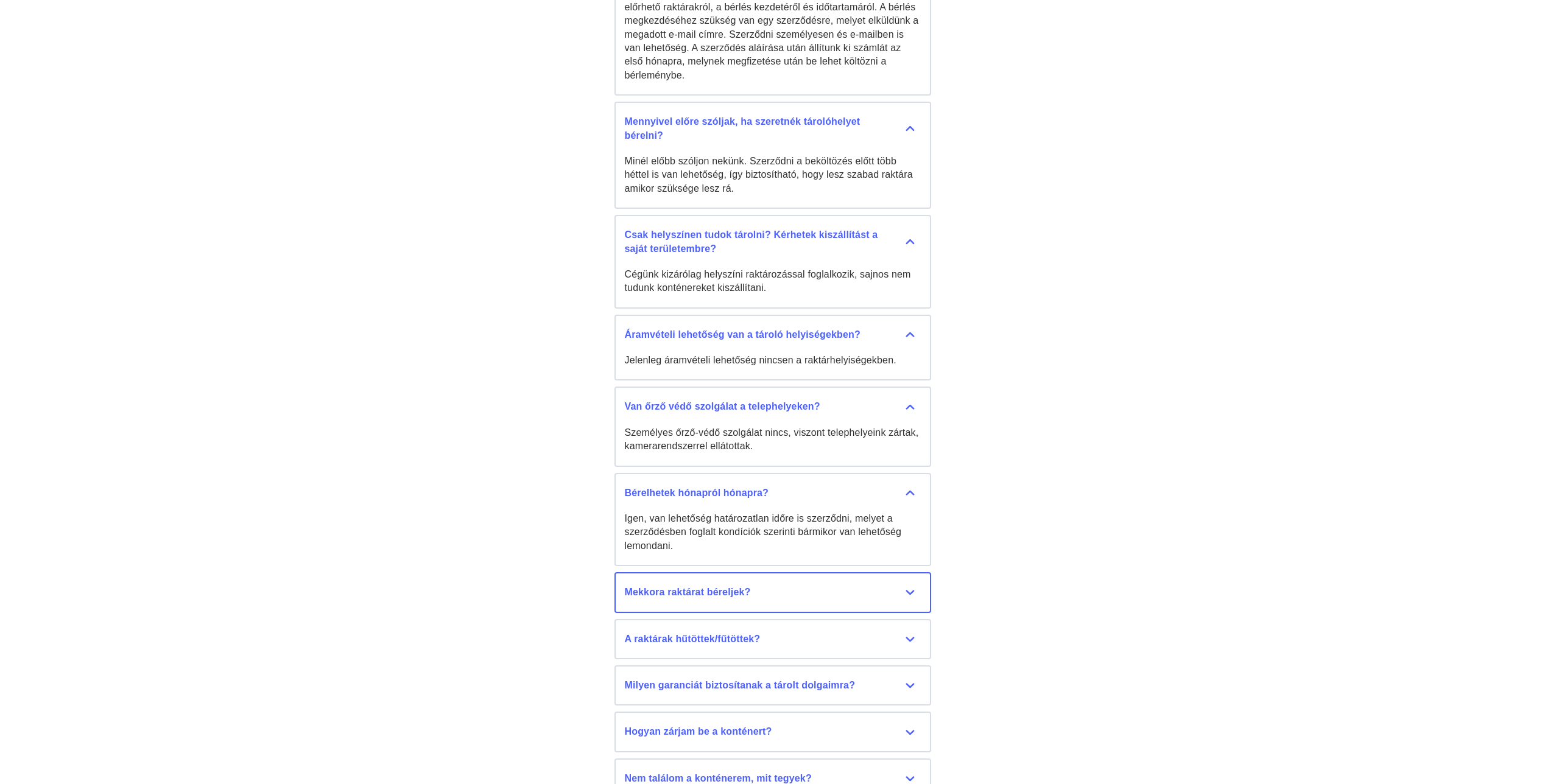
click at [897, 587] on button "Mekkora raktárat béreljek? 6 méteres M raktárkonténereink elegendőek egy 2-3 sz…" at bounding box center [773, 592] width 316 height 40
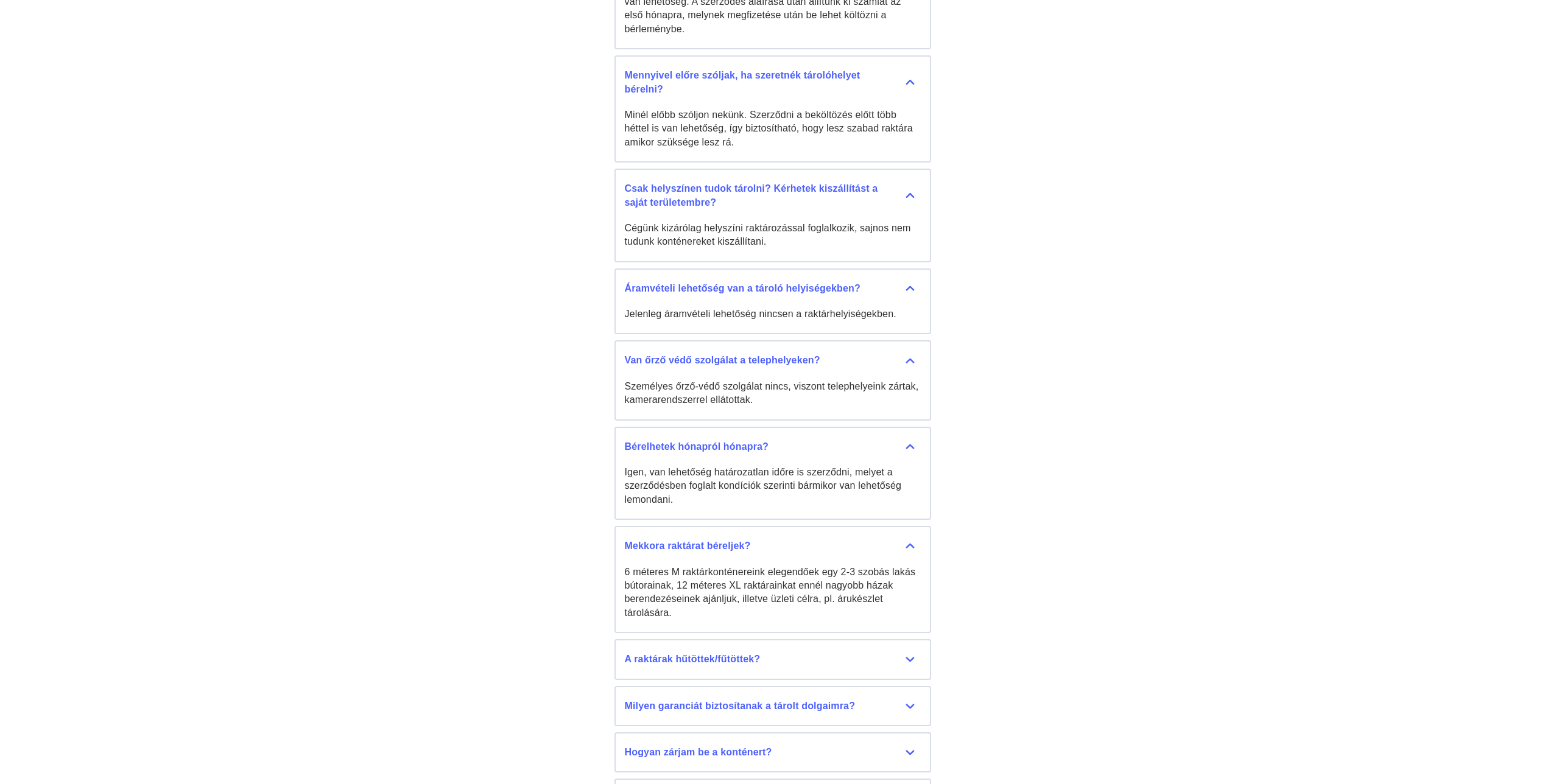
scroll to position [5763, 0]
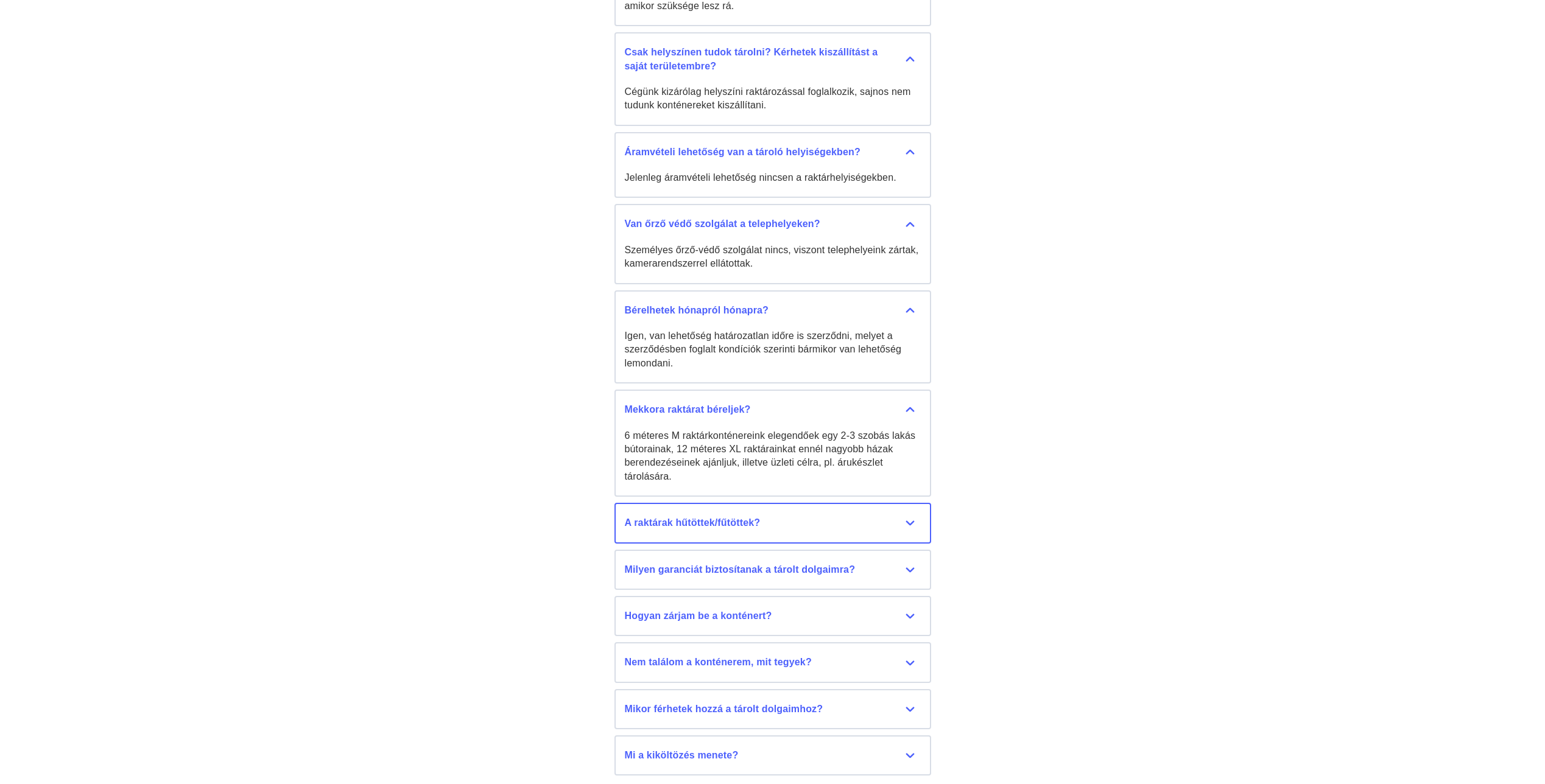
click at [827, 517] on button "A raktárak hűtöttek/fűtöttek? Nem, raktárkonténereink és garázsaink nem temperá…" at bounding box center [773, 523] width 316 height 40
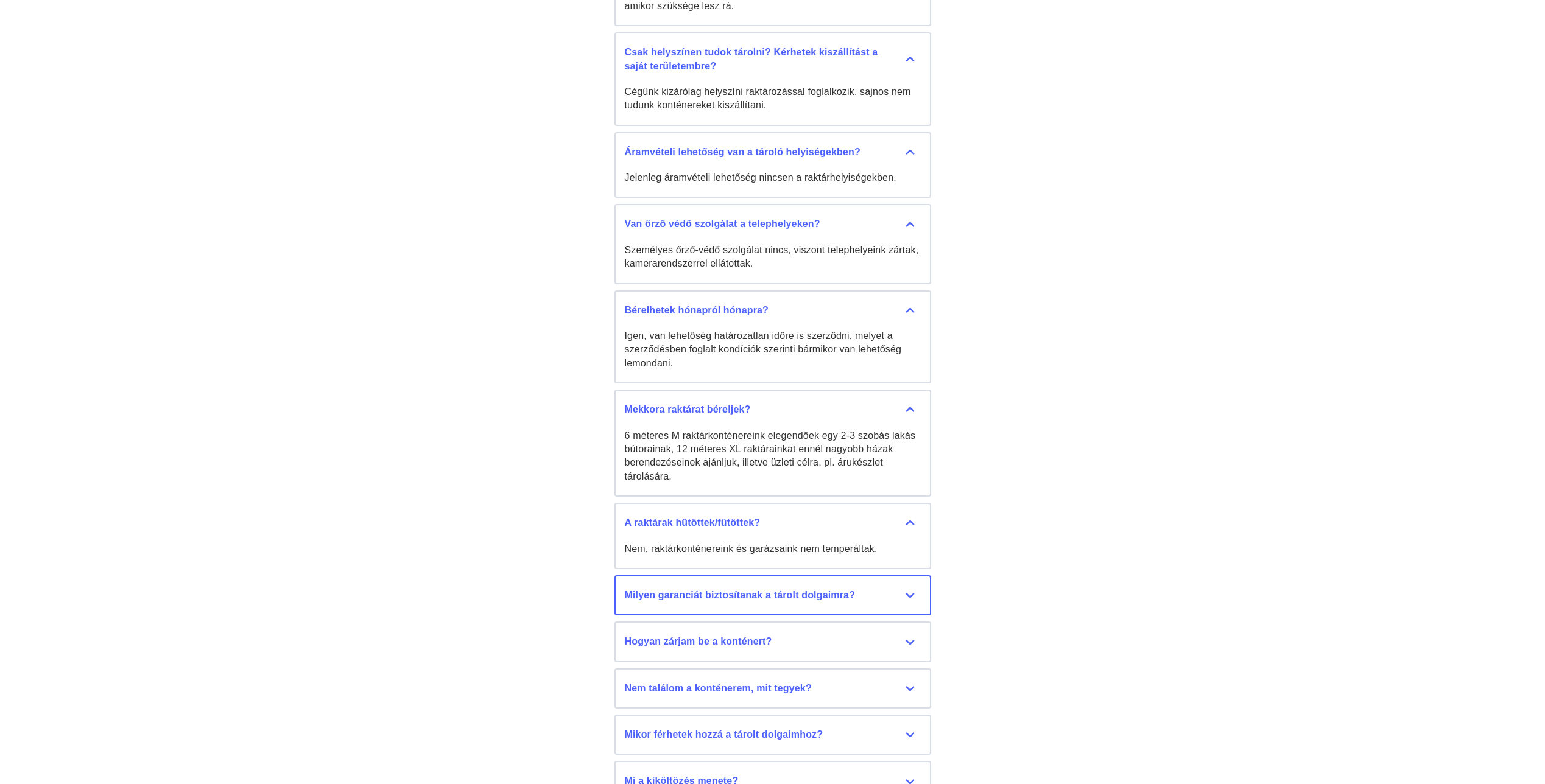
click at [825, 589] on div "Milyen garanciát biztosítanak a tárolt dolgaimra?" at bounding box center [773, 595] width 296 height 14
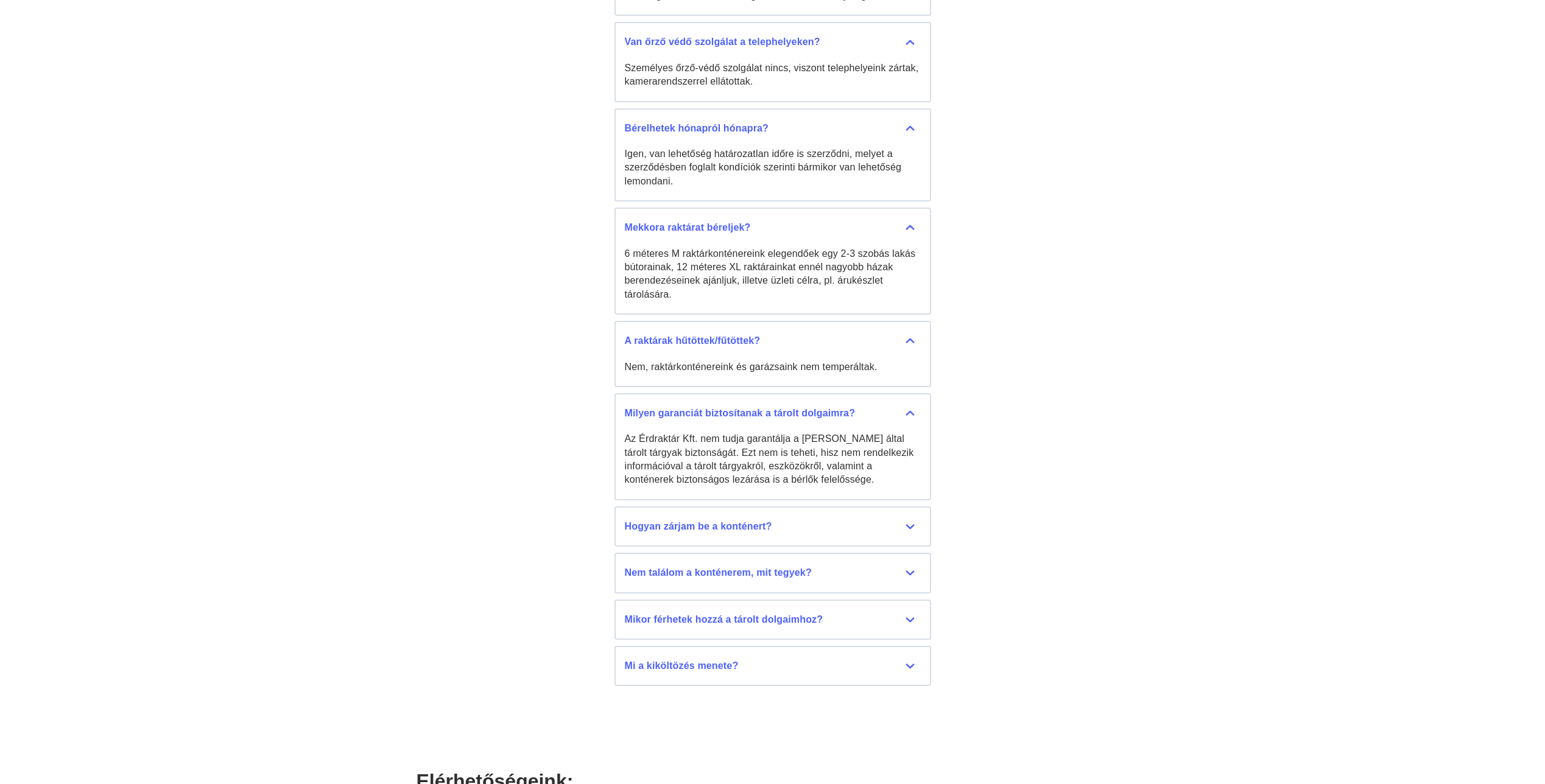
scroll to position [5946, 0]
click at [851, 519] on div "Hogyan zárjam be a konténert?" at bounding box center [773, 526] width 296 height 14
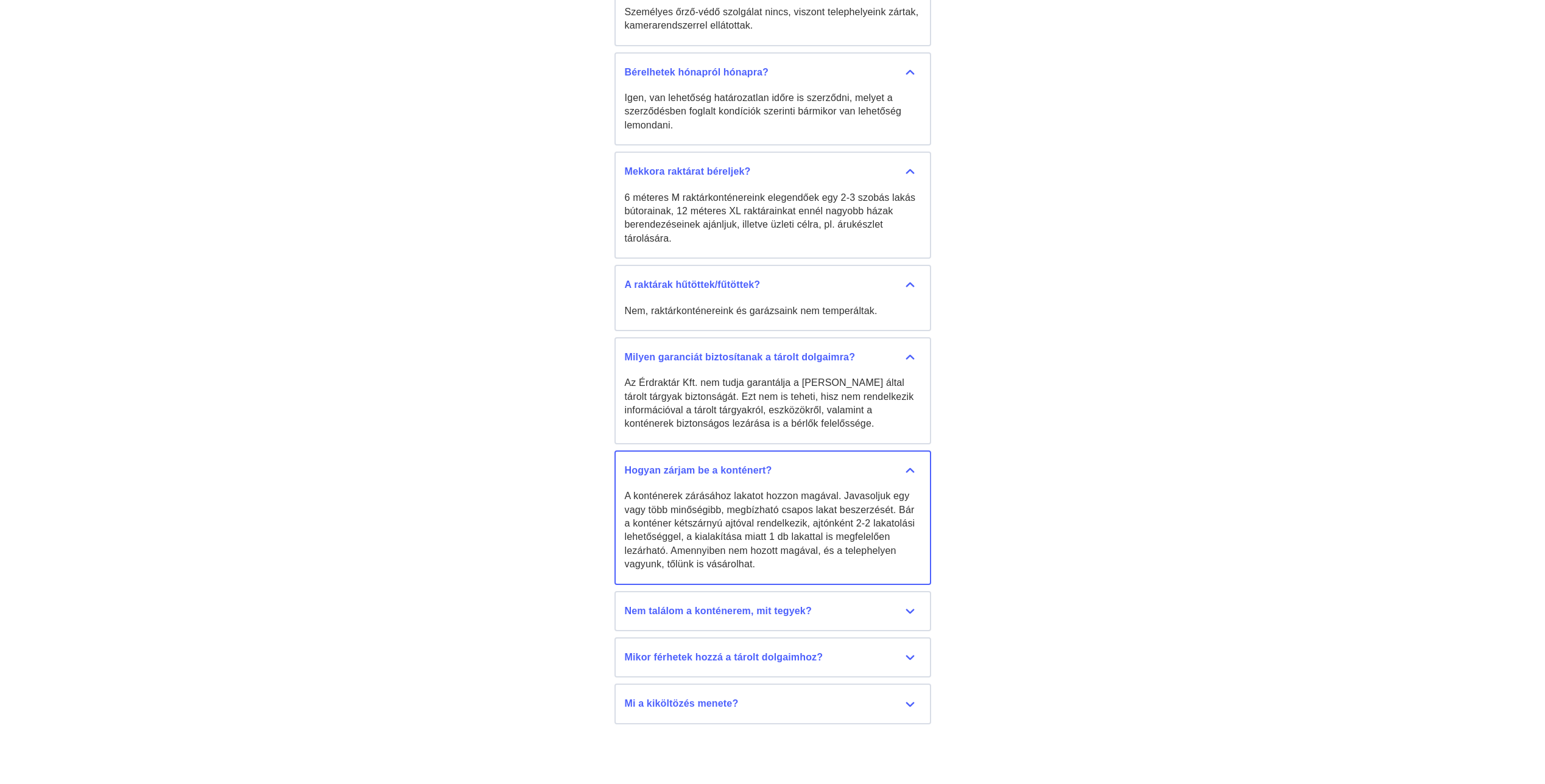
scroll to position [6128, 0]
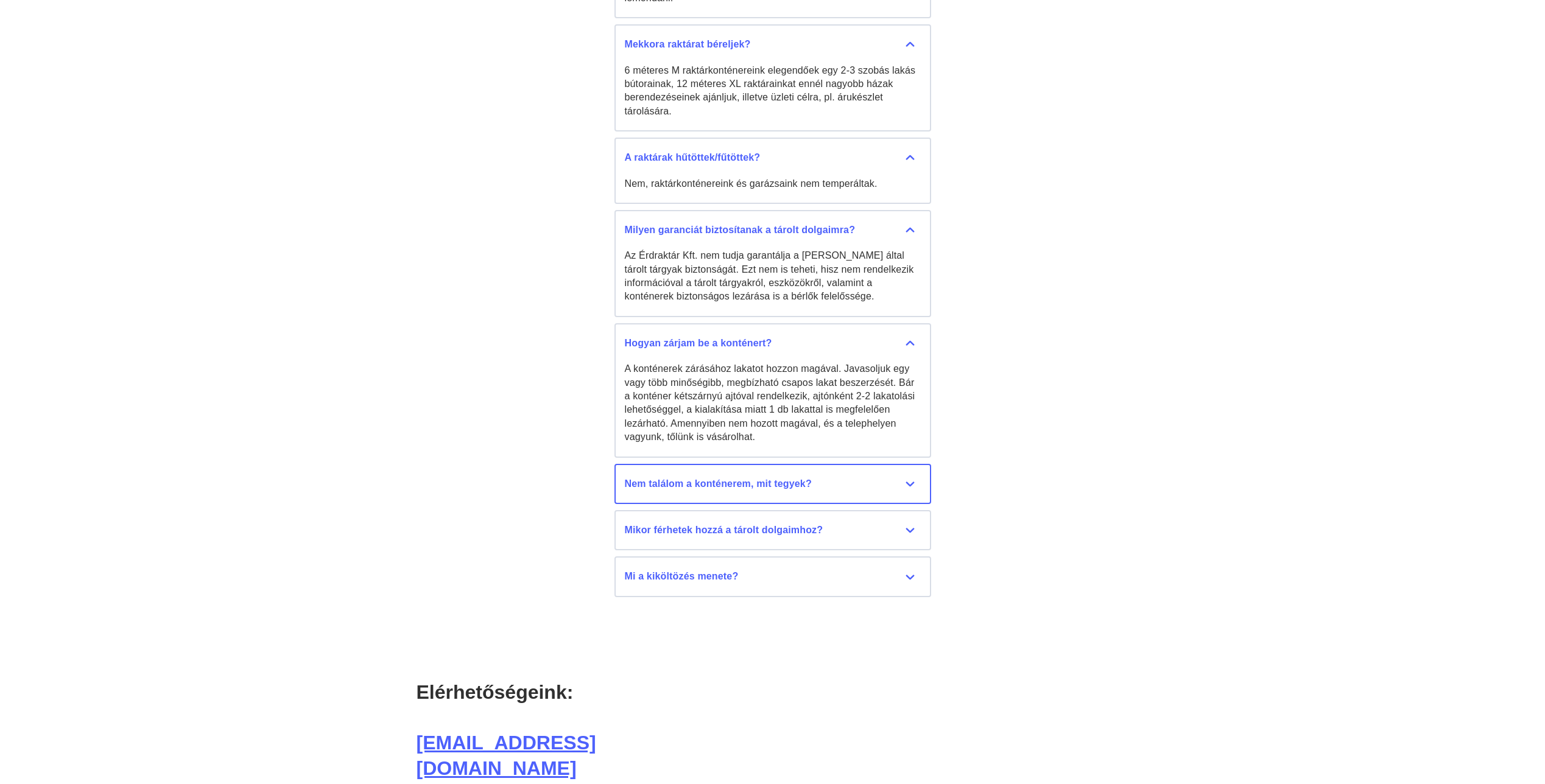
click at [890, 477] on div "Nem találom a konténerem, mit tegyek?" at bounding box center [773, 484] width 296 height 14
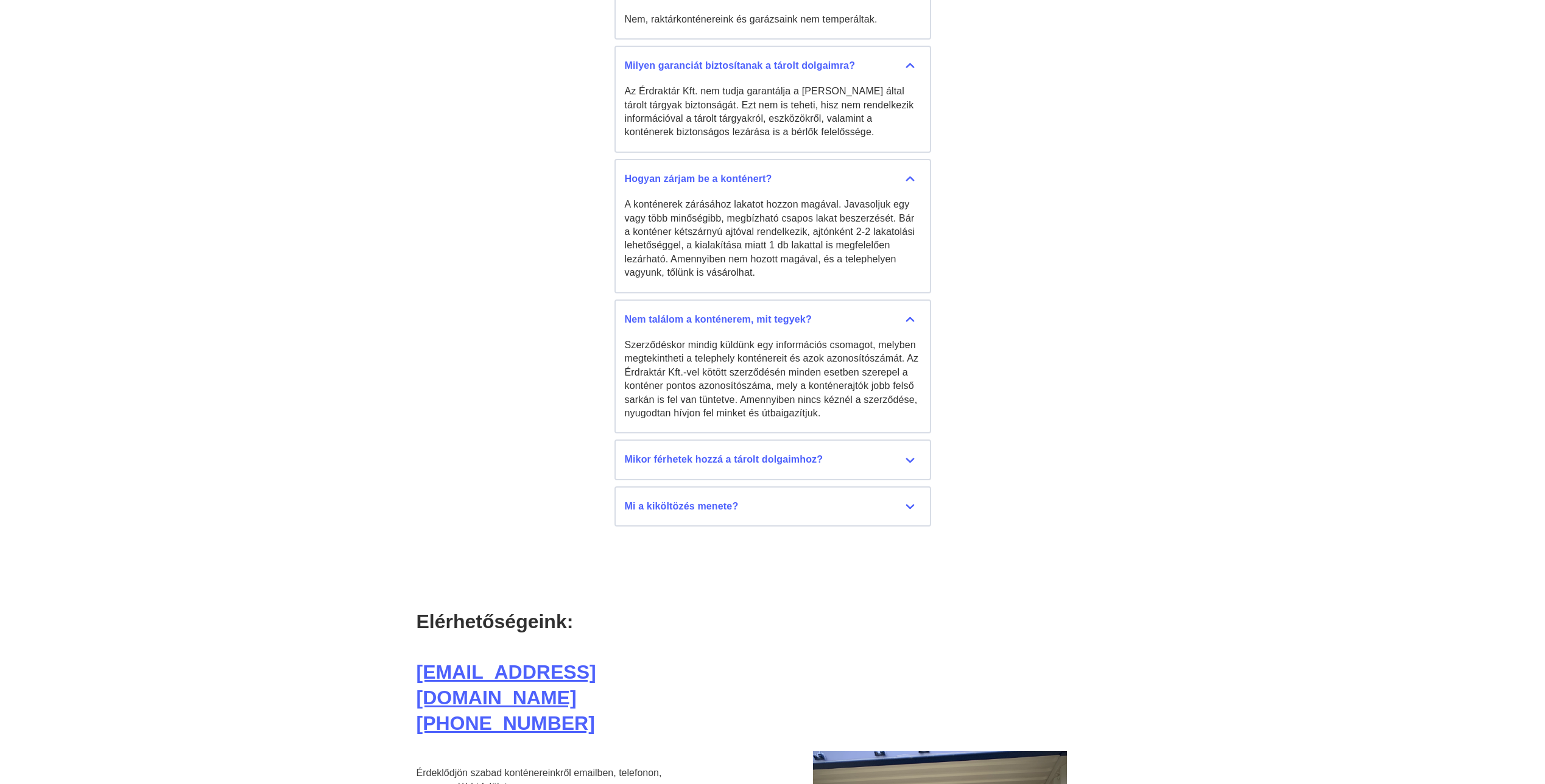
scroll to position [6311, 0]
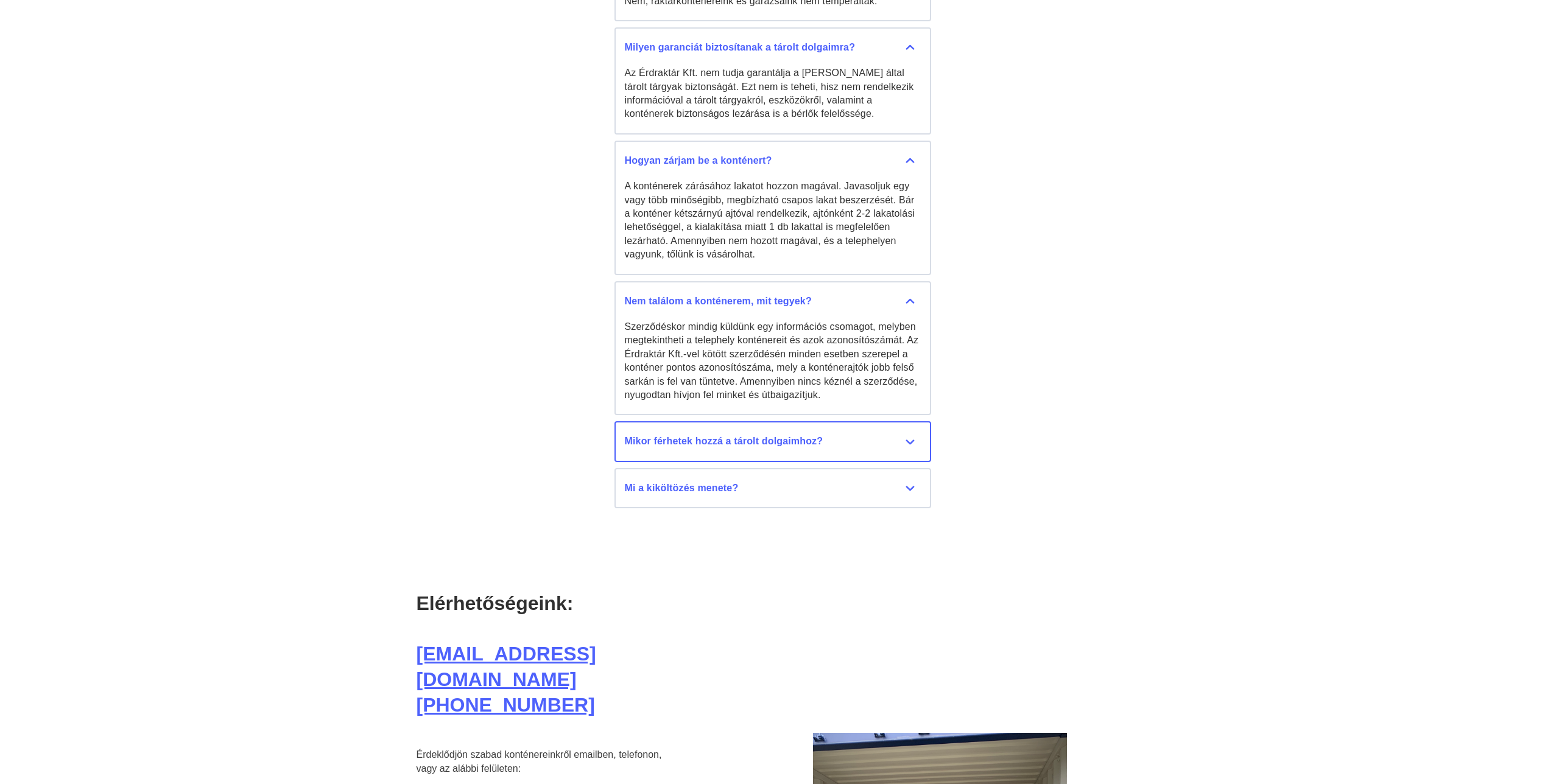
click at [884, 435] on div "Mikor férhetek hozzá a tárolt dolgaimhoz?" at bounding box center [773, 441] width 296 height 14
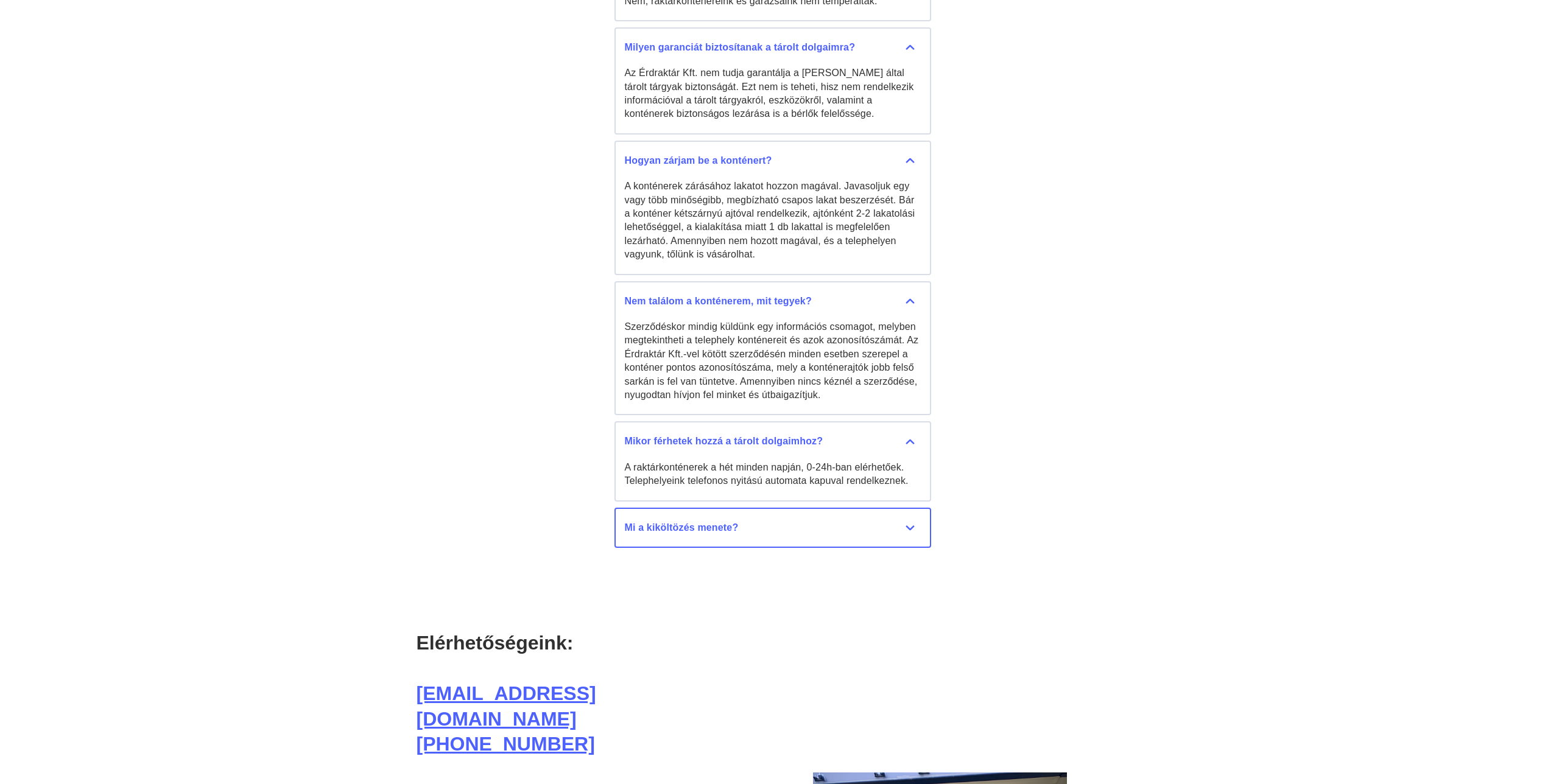
click at [879, 508] on button "Mi a kiköltözés menete? Ha tudjak, hogy a bérleményre már nem lesz szüksége egy…" at bounding box center [773, 528] width 316 height 40
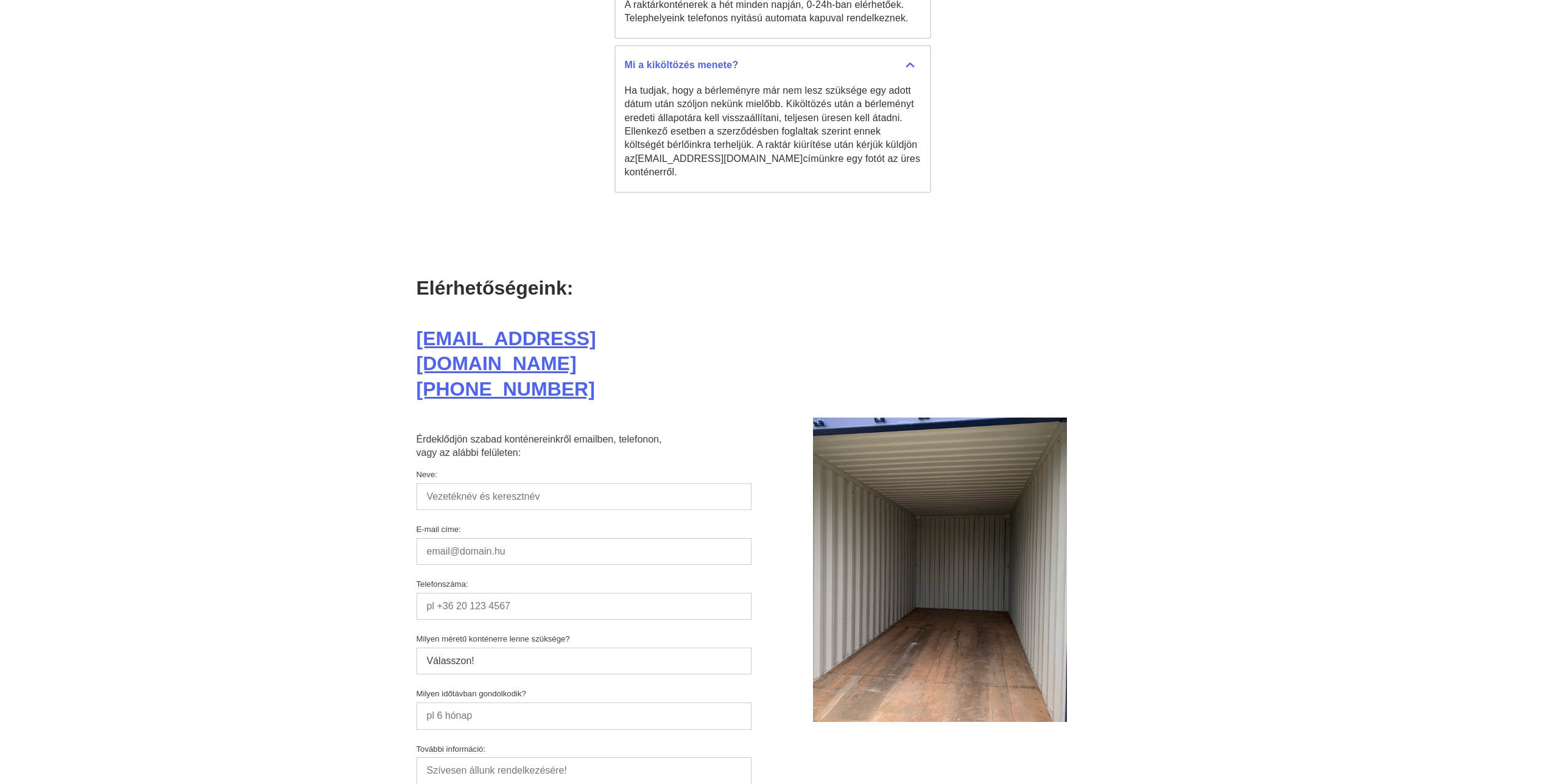
scroll to position [6980, 0]
